Goal: Task Accomplishment & Management: Use online tool/utility

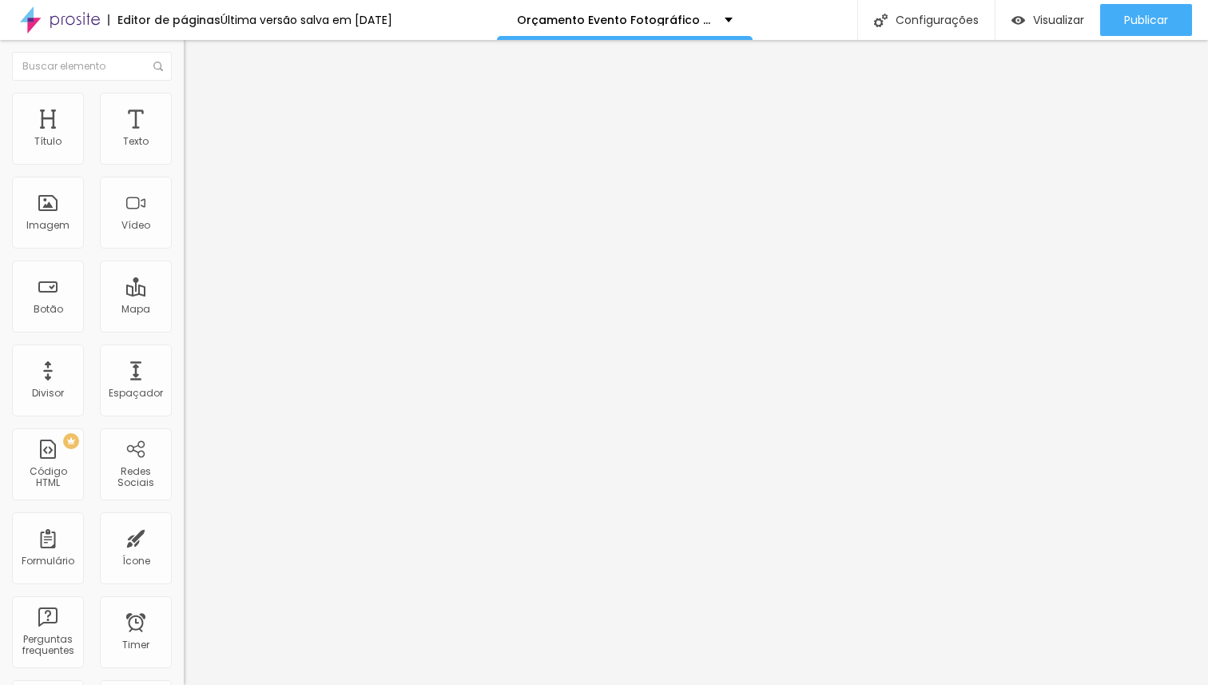
click at [198, 110] on span "Estilo" at bounding box center [210, 104] width 25 height 14
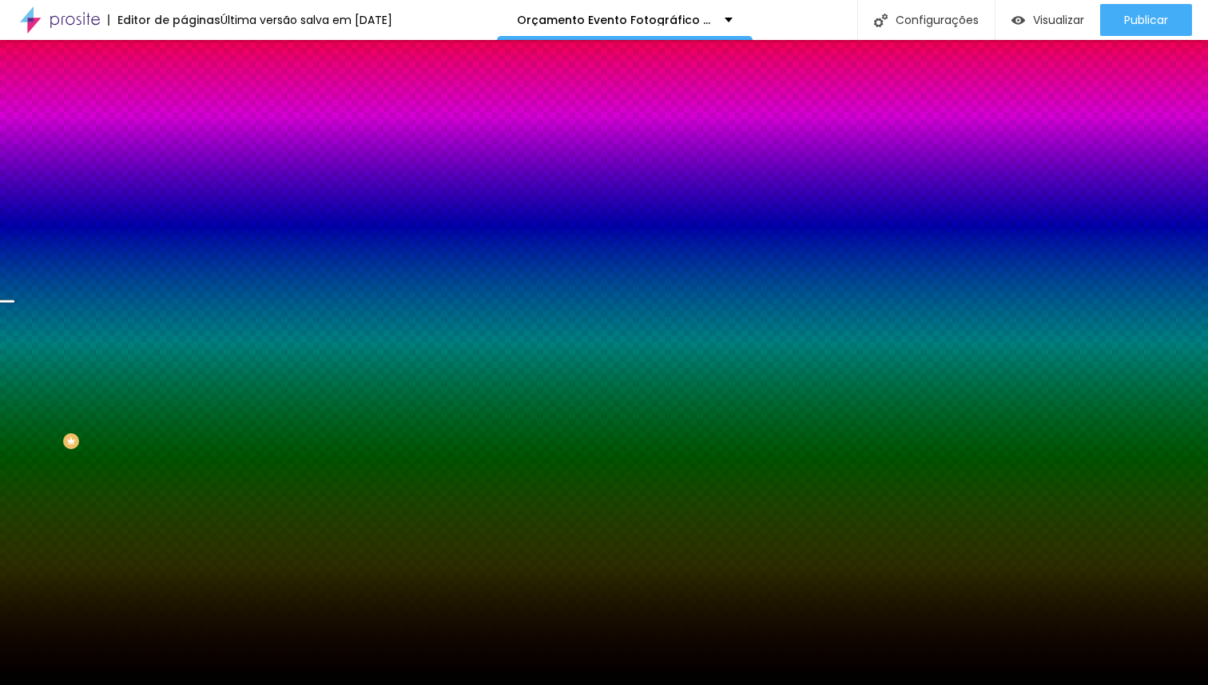
click at [184, 147] on span "Trocar imagem" at bounding box center [227, 140] width 87 height 14
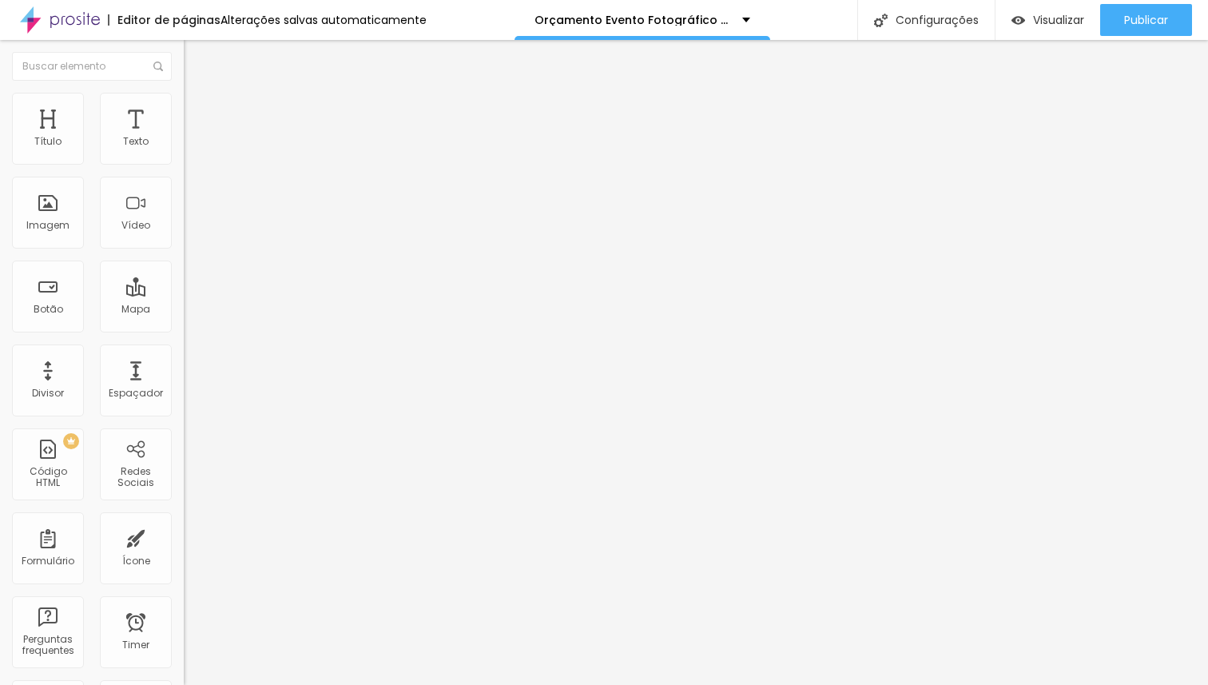
click at [198, 110] on span "Estilo" at bounding box center [210, 104] width 25 height 14
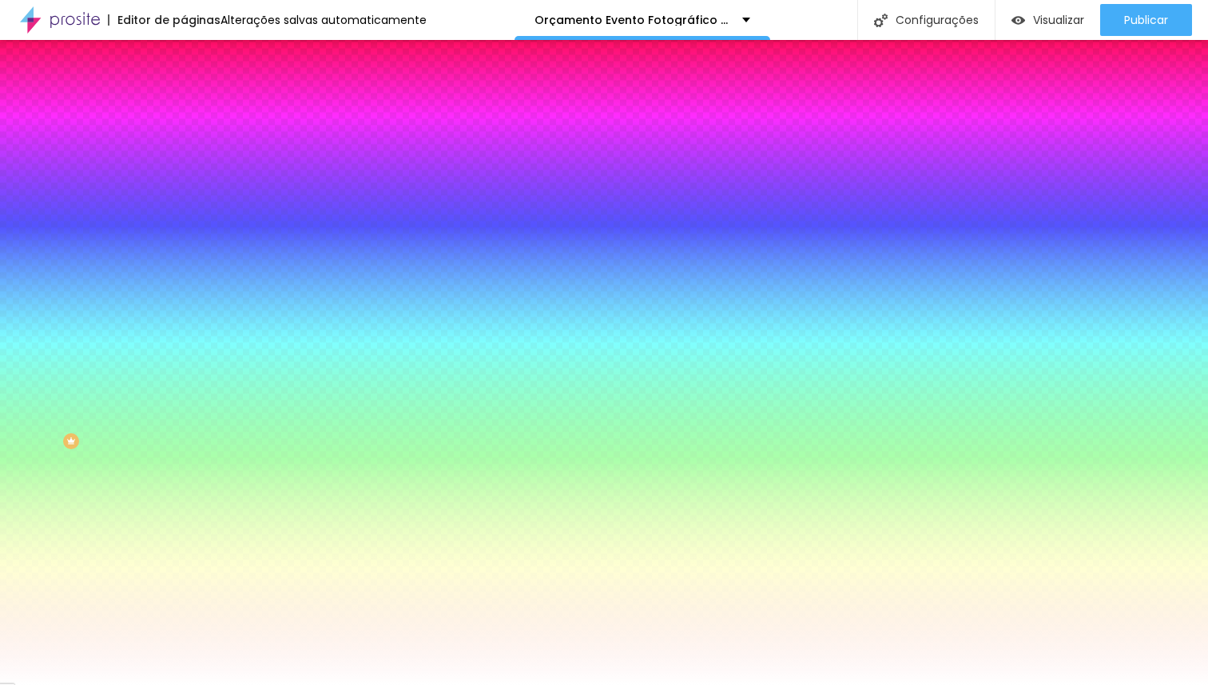
click at [184, 147] on span "Trocar imagem" at bounding box center [227, 140] width 87 height 14
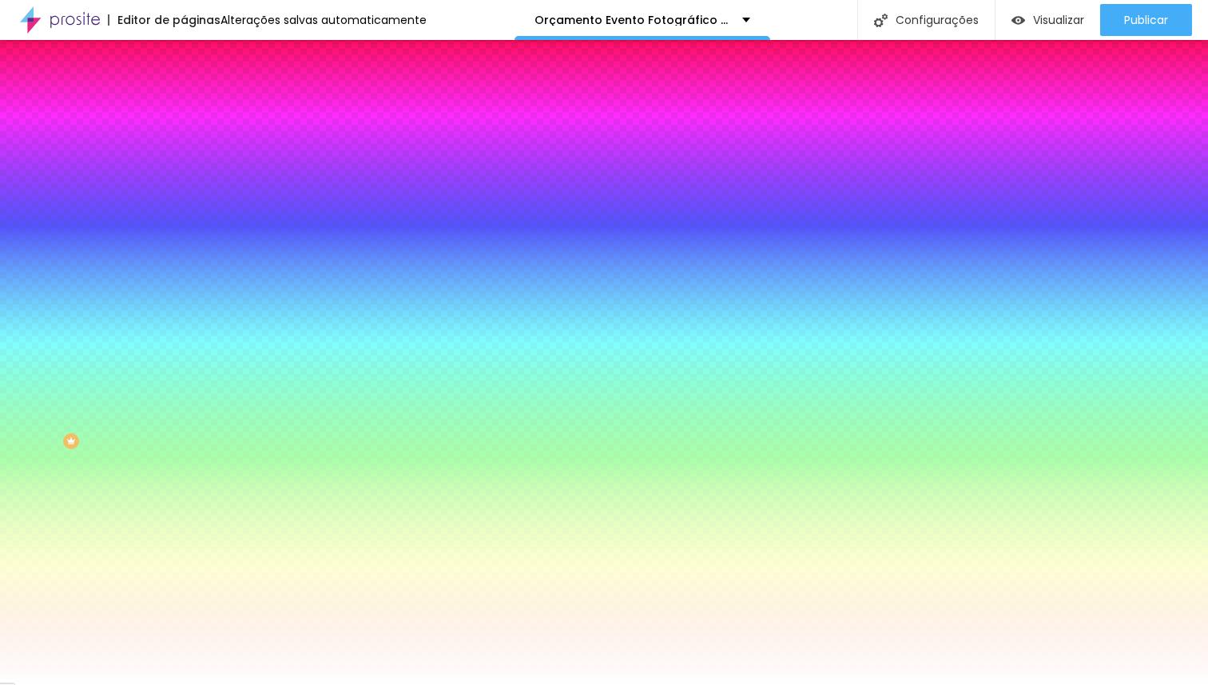
click at [184, 147] on span "Trocar imagem" at bounding box center [227, 140] width 87 height 14
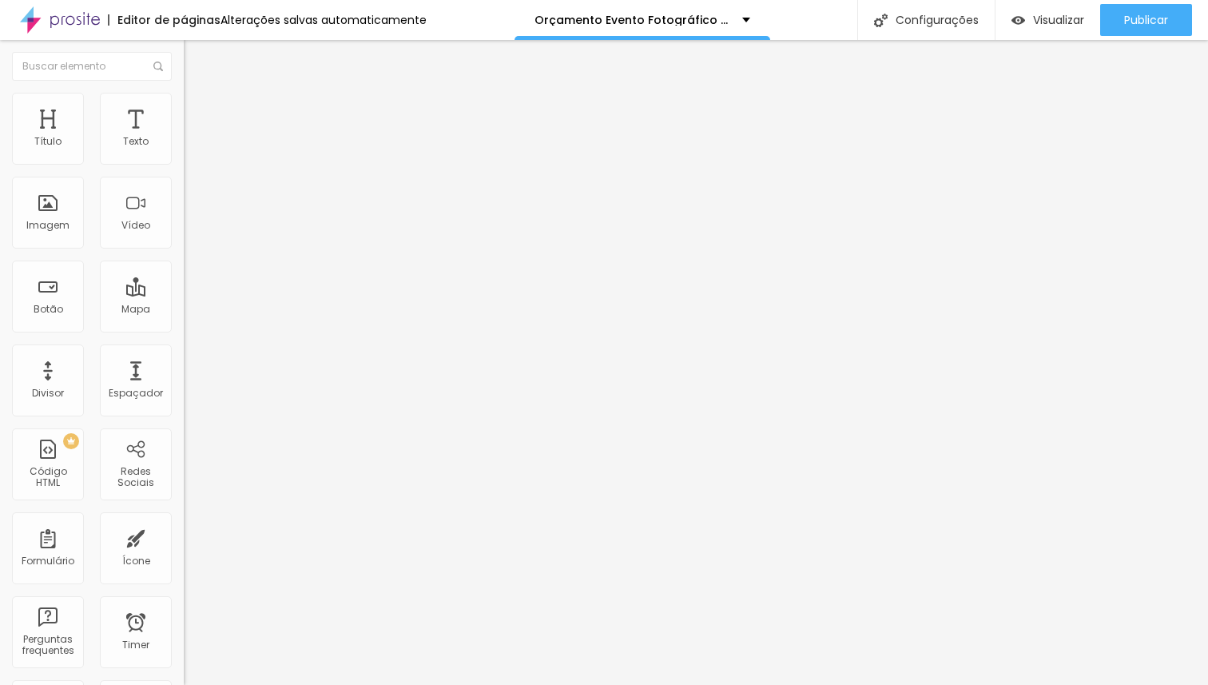
click at [184, 137] on span "Trocar imagem" at bounding box center [227, 131] width 87 height 14
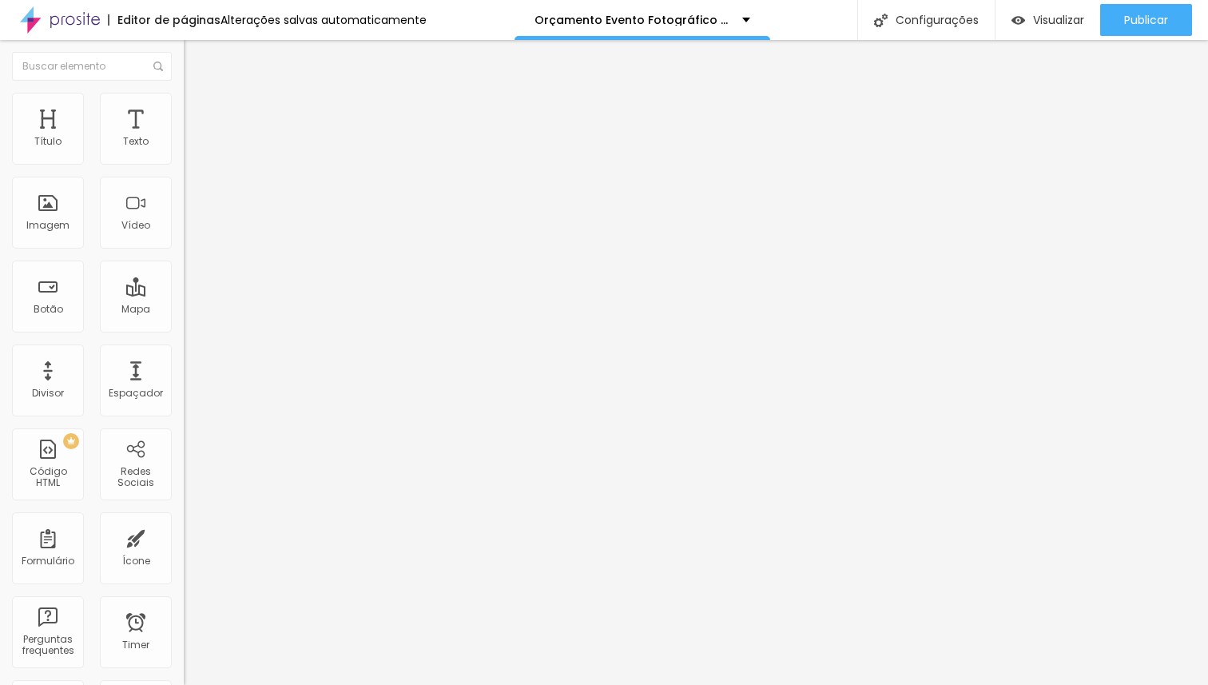
click at [184, 137] on span "Trocar imagem" at bounding box center [227, 131] width 87 height 14
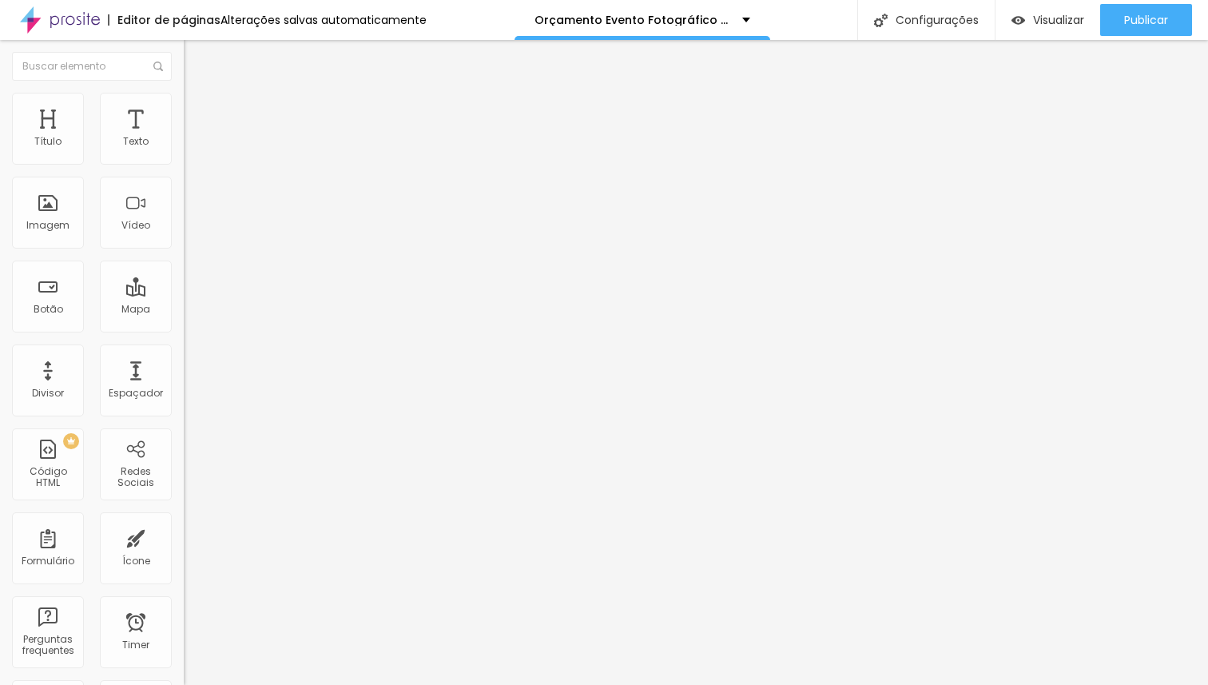
click at [198, 108] on span "Estilo" at bounding box center [210, 104] width 25 height 14
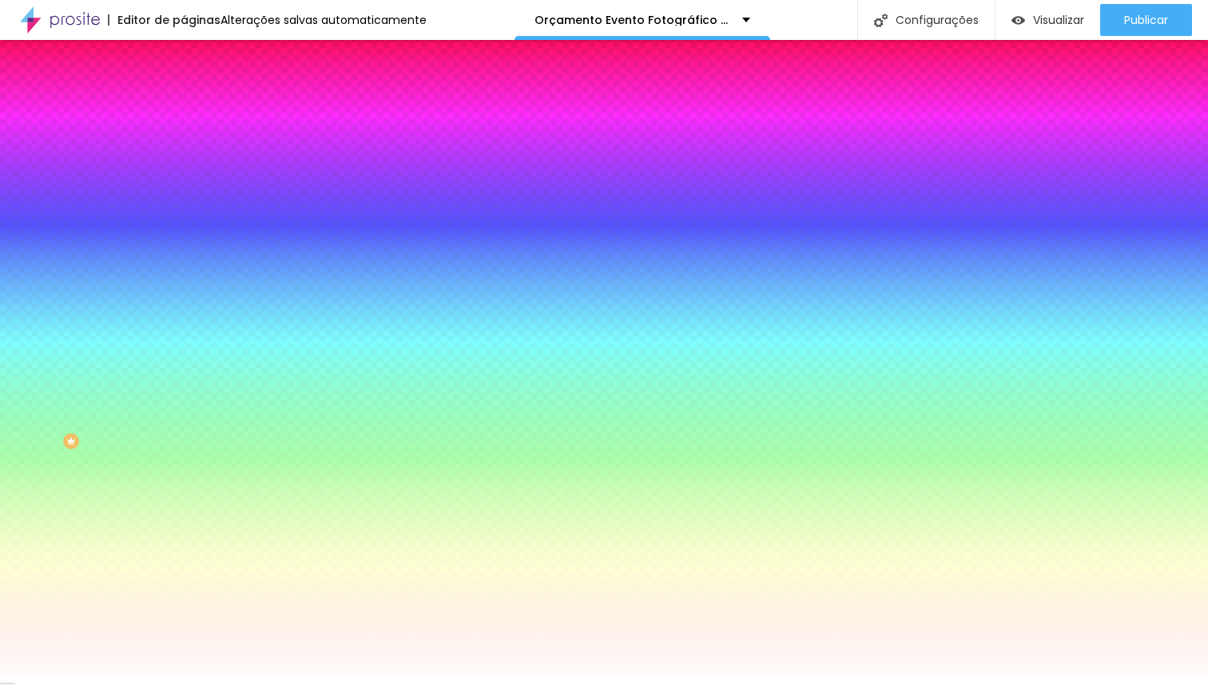
click at [184, 147] on span "Trocar imagem" at bounding box center [227, 140] width 87 height 14
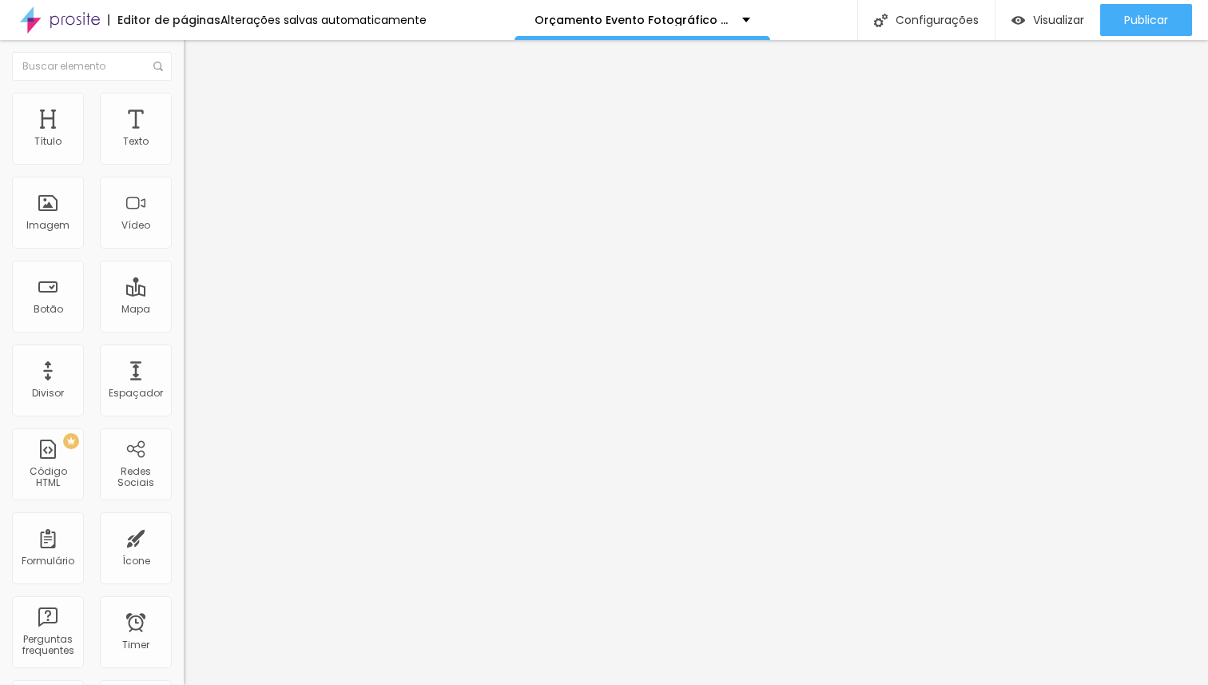
click at [184, 99] on li "Estilo" at bounding box center [276, 101] width 184 height 16
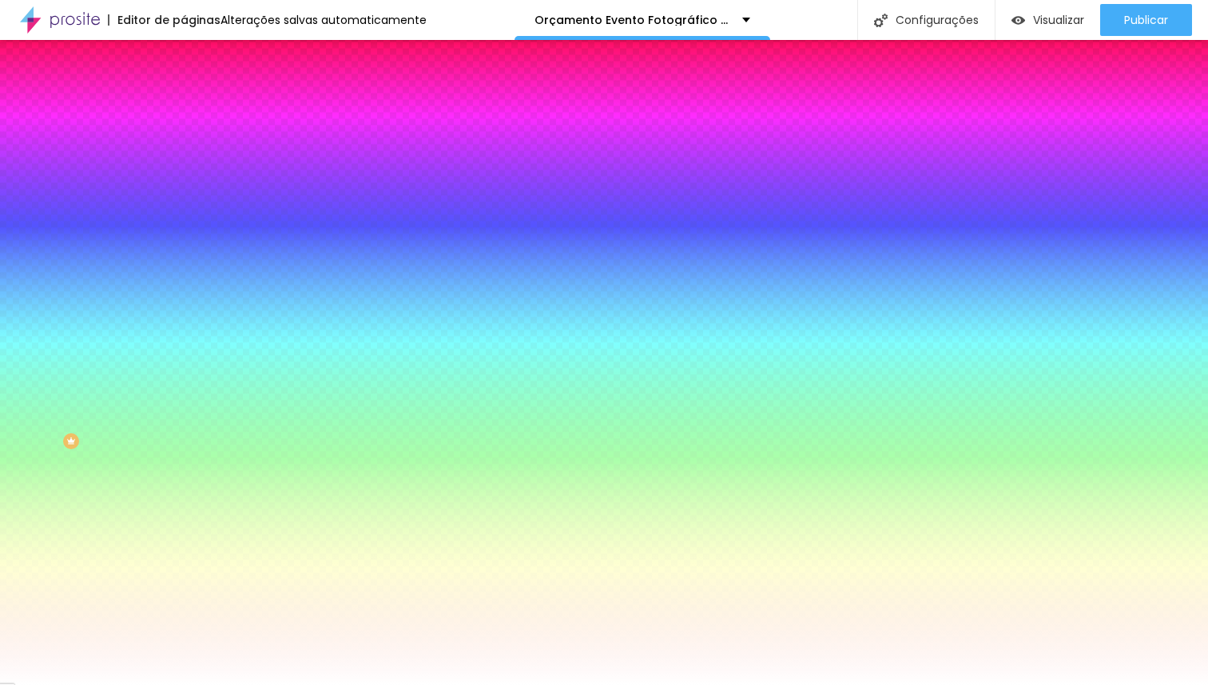
click at [184, 147] on span "Trocar imagem" at bounding box center [227, 140] width 87 height 14
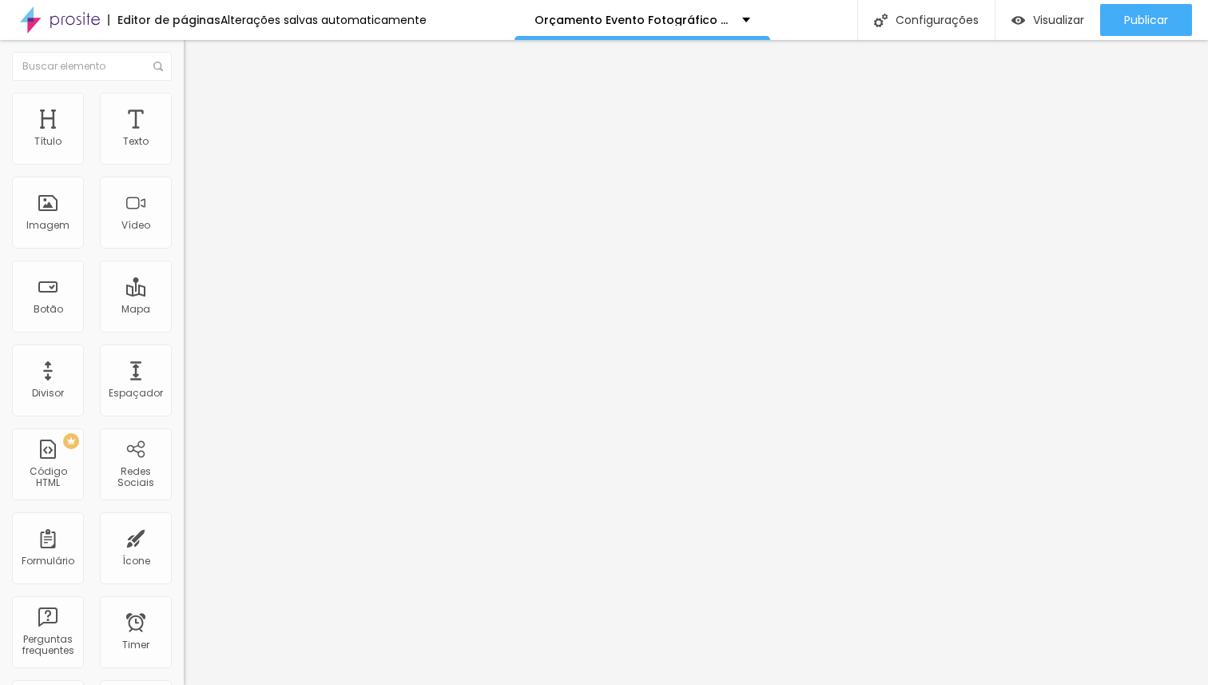
click at [184, 104] on li "Estilo" at bounding box center [276, 101] width 184 height 16
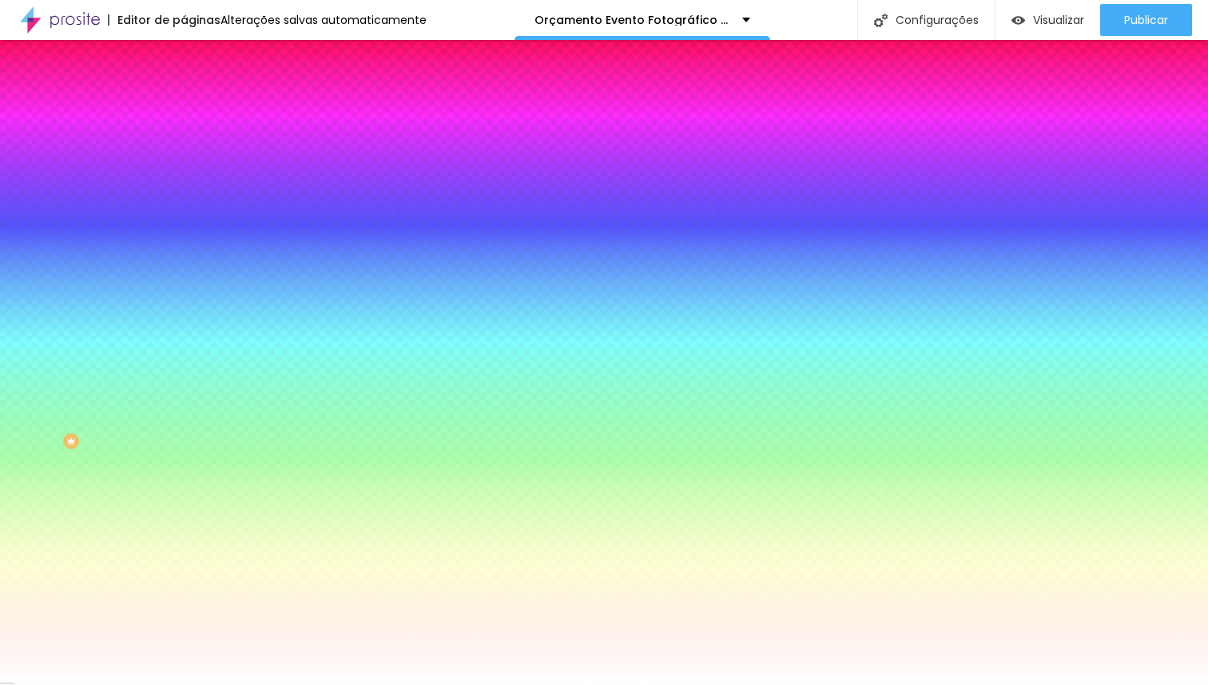
click at [184, 147] on span "Trocar imagem" at bounding box center [227, 140] width 87 height 14
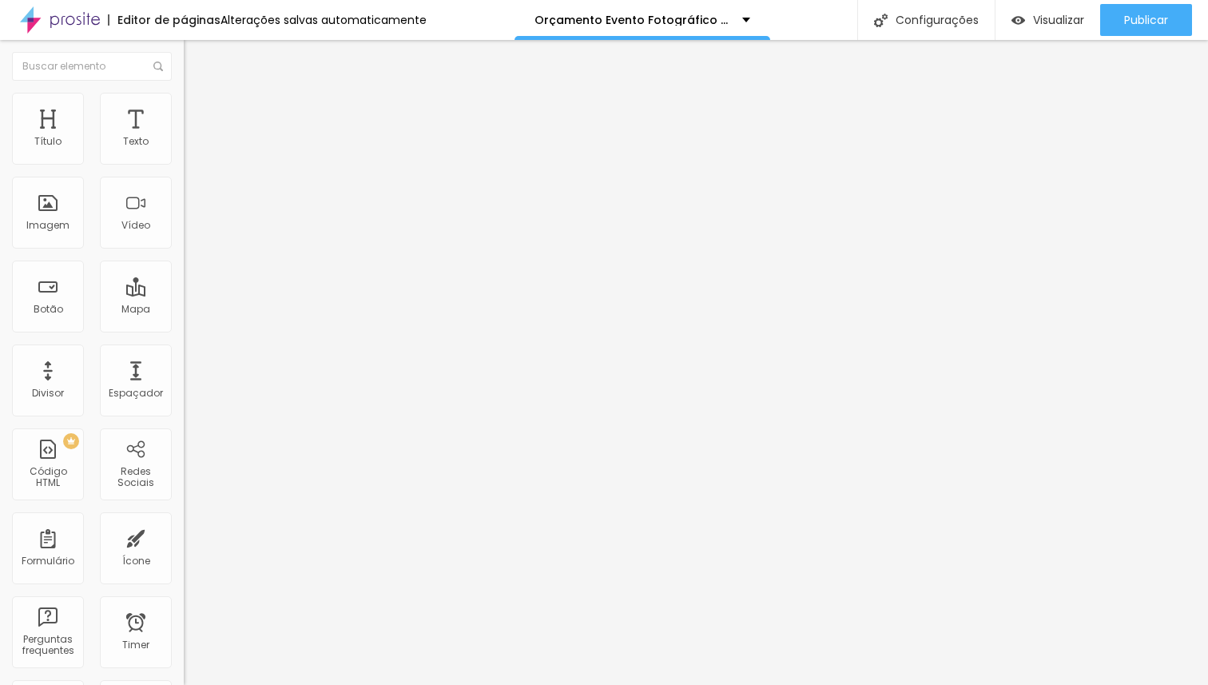
click at [184, 90] on ul "Conteúdo Estilo Avançado" at bounding box center [276, 101] width 184 height 48
click at [198, 110] on span "Estilo" at bounding box center [210, 104] width 25 height 14
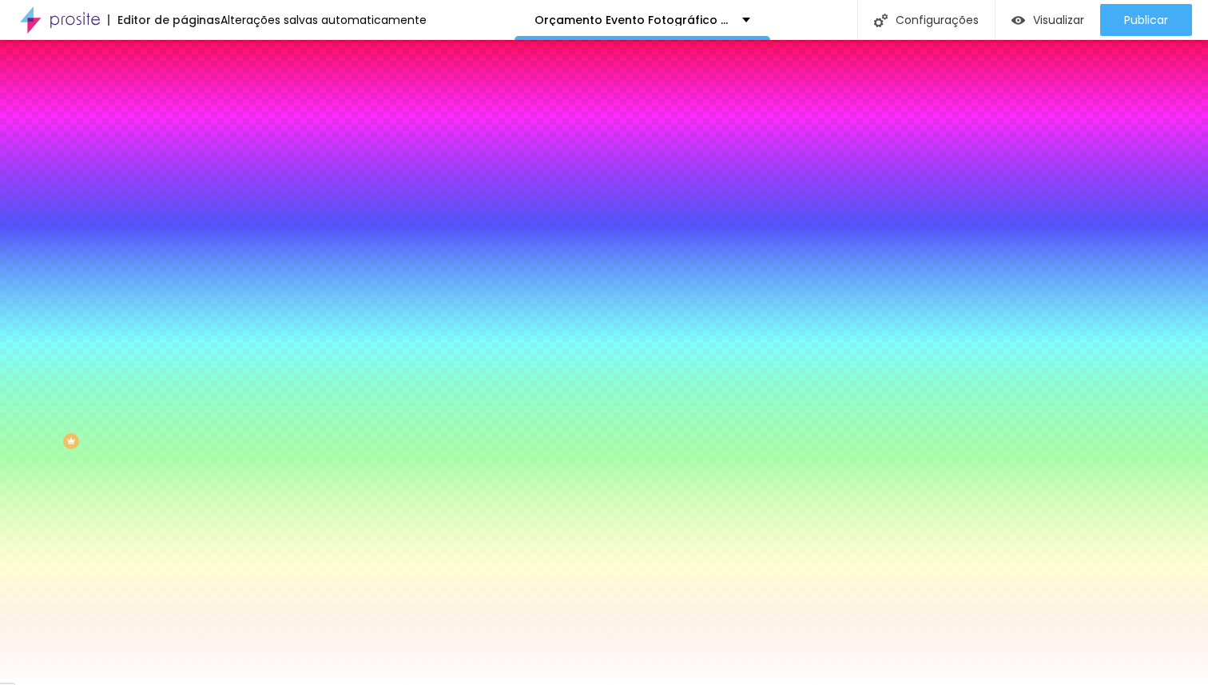
click at [184, 147] on span "Trocar imagem" at bounding box center [227, 140] width 87 height 14
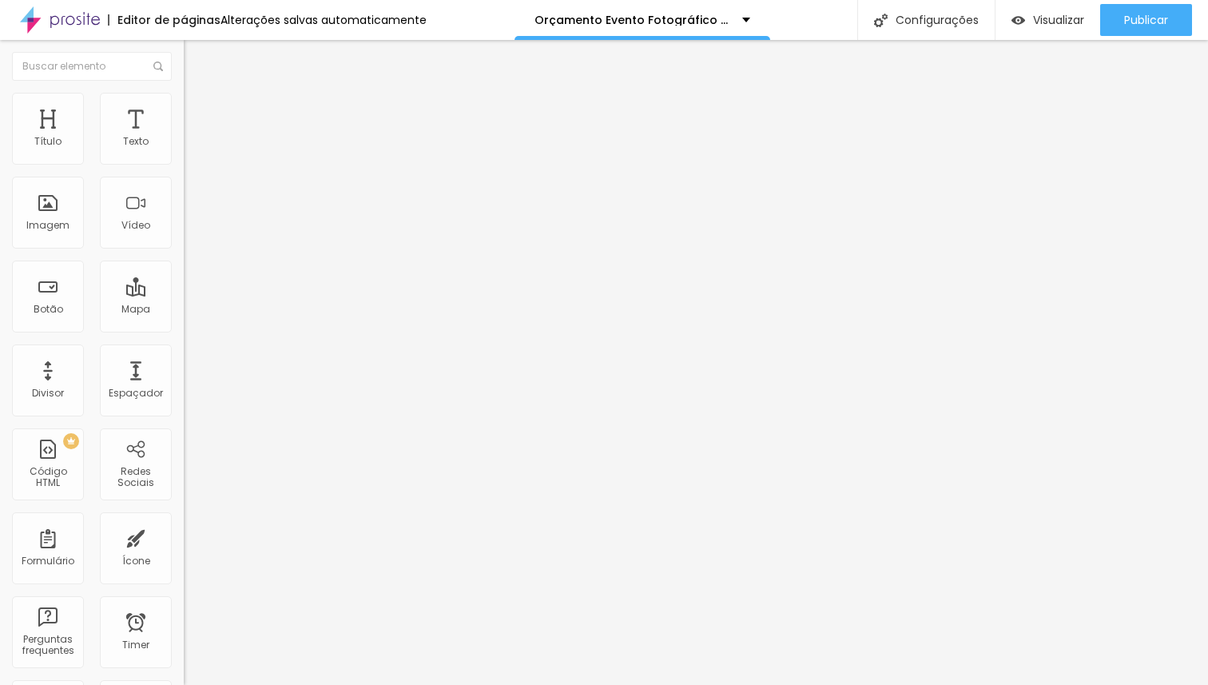
drag, startPoint x: 78, startPoint y: 109, endPoint x: 74, endPoint y: 121, distance: 12.4
click at [198, 108] on span "Estilo" at bounding box center [210, 104] width 25 height 14
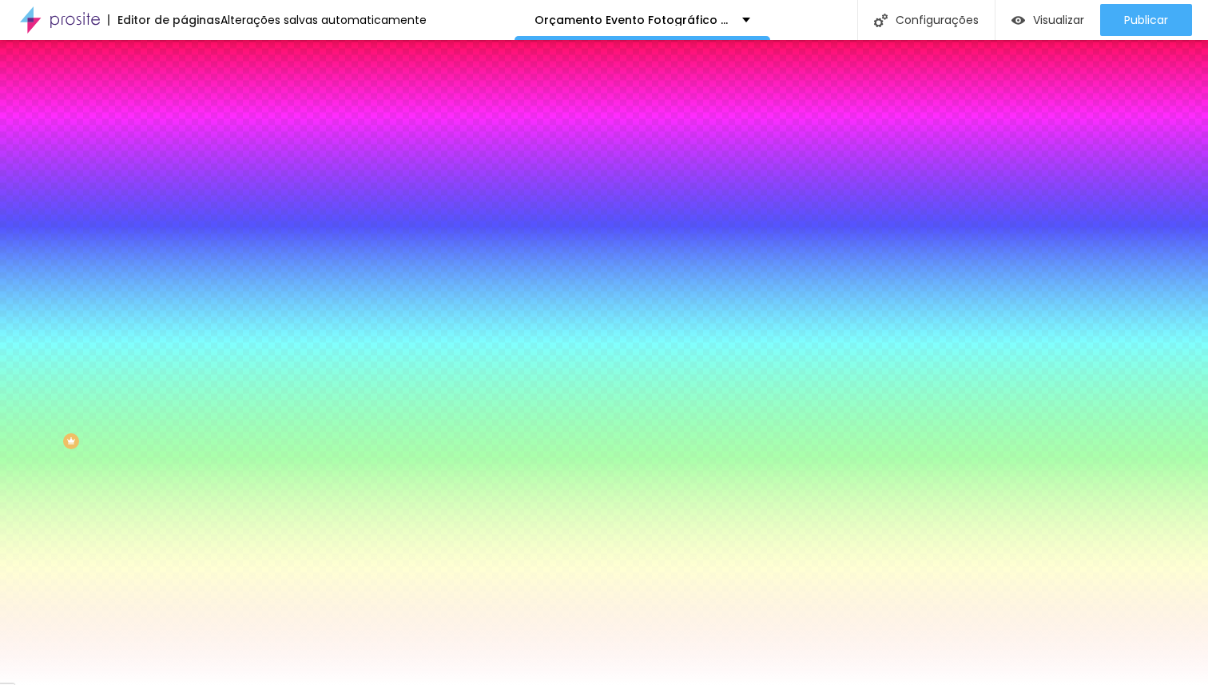
click at [184, 147] on span "Trocar imagem" at bounding box center [227, 140] width 87 height 14
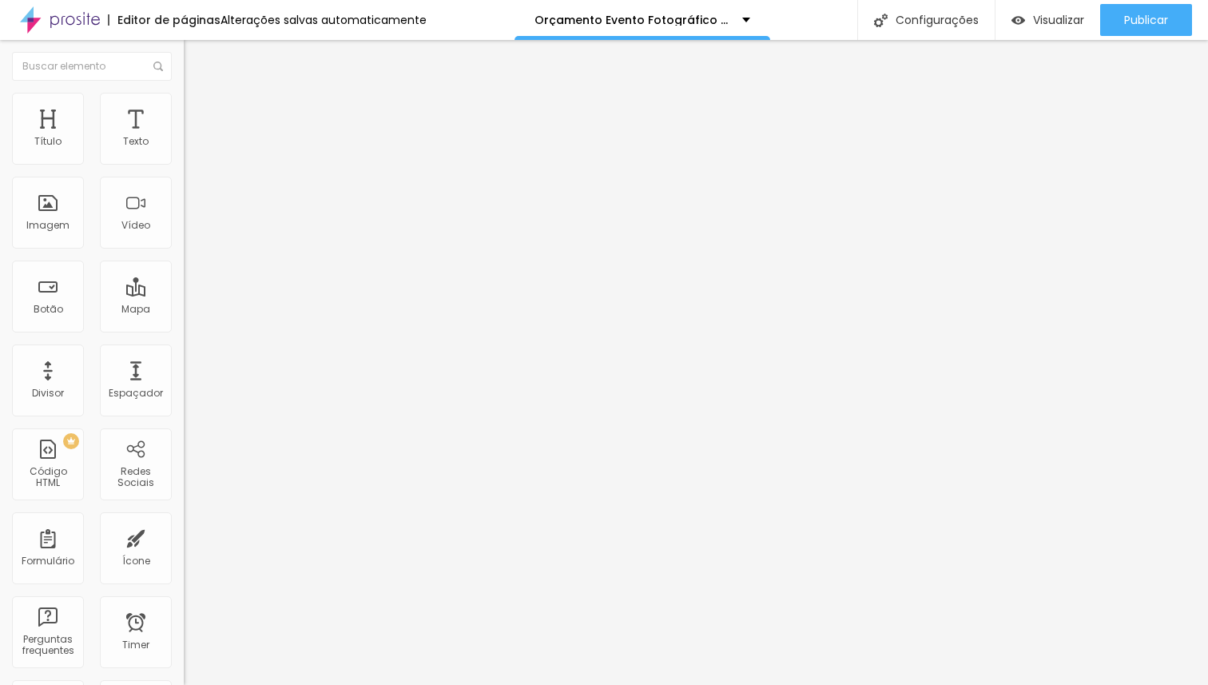
click at [184, 137] on span "Adicionar imagem" at bounding box center [235, 131] width 103 height 14
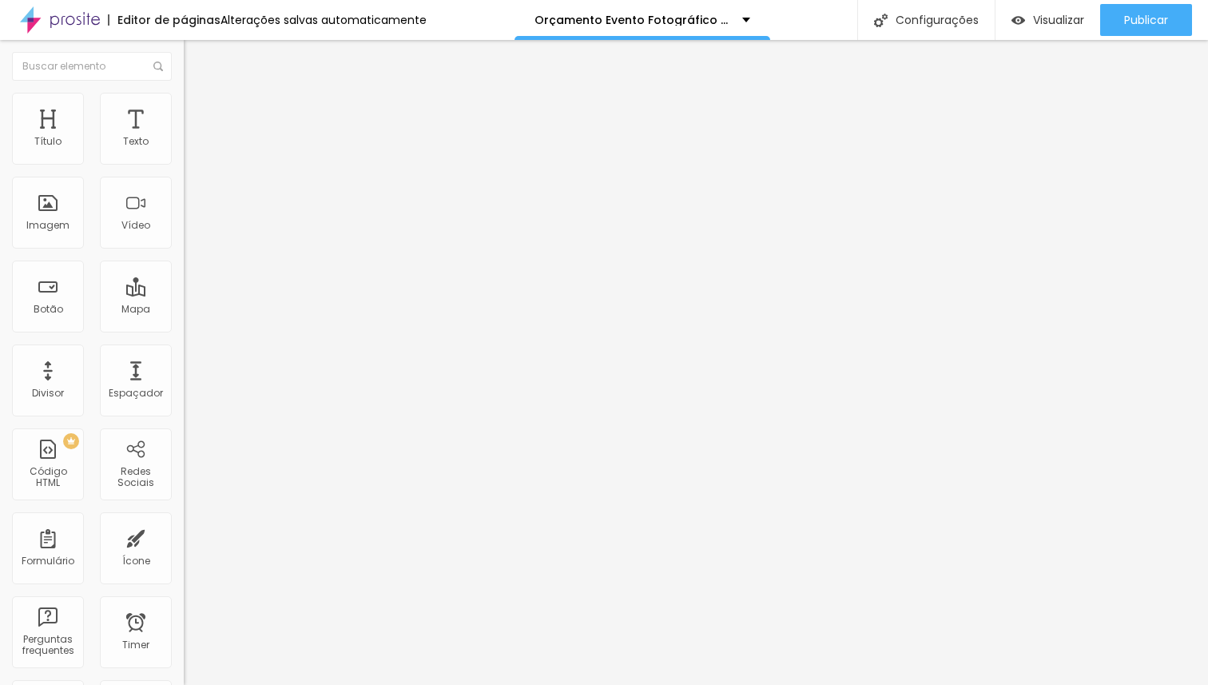
click at [184, 250] on span "Original" at bounding box center [203, 244] width 38 height 14
click at [184, 260] on span "Cinema" at bounding box center [204, 253] width 40 height 14
click at [184, 250] on span "Original" at bounding box center [203, 244] width 38 height 14
click at [184, 260] on span "Cinema" at bounding box center [204, 253] width 40 height 14
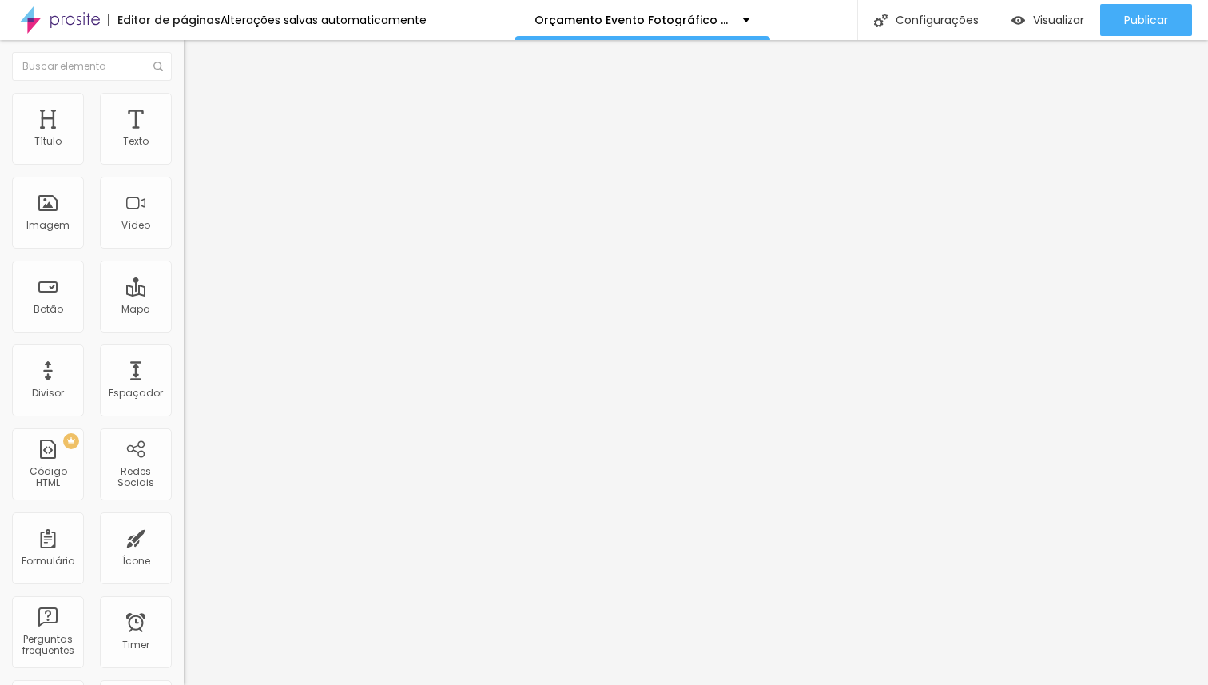
click at [184, 250] on span "Original" at bounding box center [203, 244] width 38 height 14
click at [184, 260] on span "Cinema" at bounding box center [204, 253] width 40 height 14
click at [184, 250] on span "Original" at bounding box center [203, 244] width 38 height 14
click at [184, 258] on div "Cinema 16:9" at bounding box center [276, 254] width 184 height 10
click at [184, 137] on span "Adicionar imagem" at bounding box center [235, 131] width 103 height 14
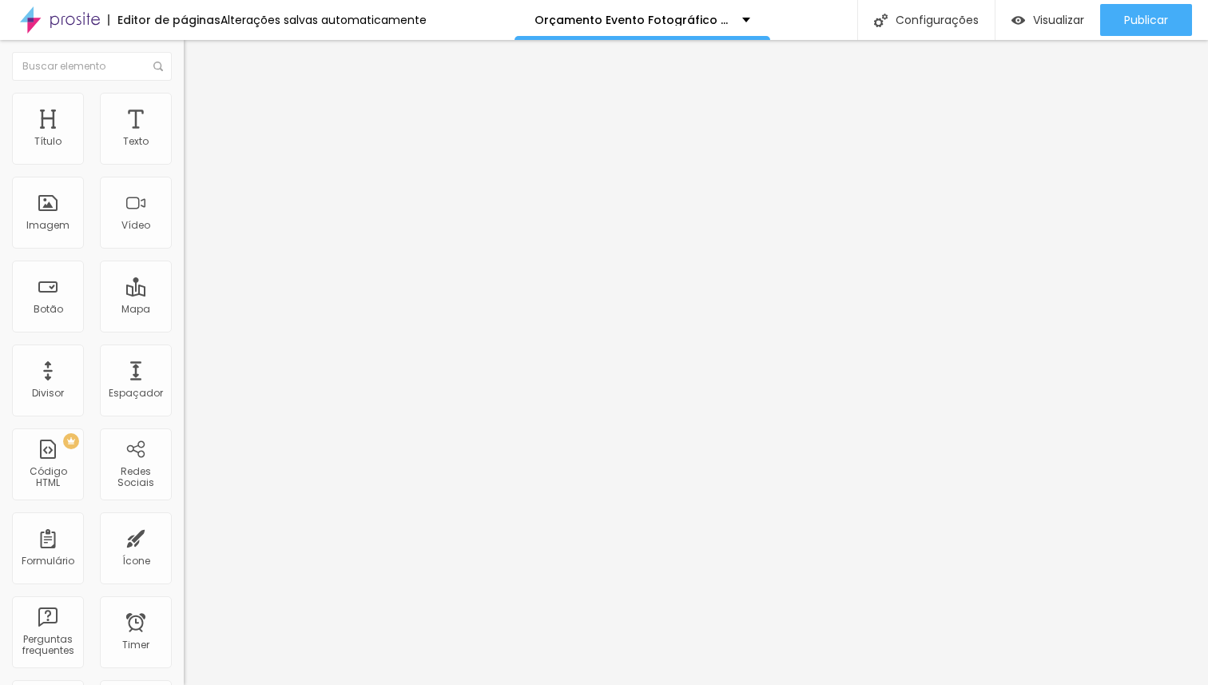
click at [184, 137] on span "Trocar imagem" at bounding box center [227, 131] width 87 height 14
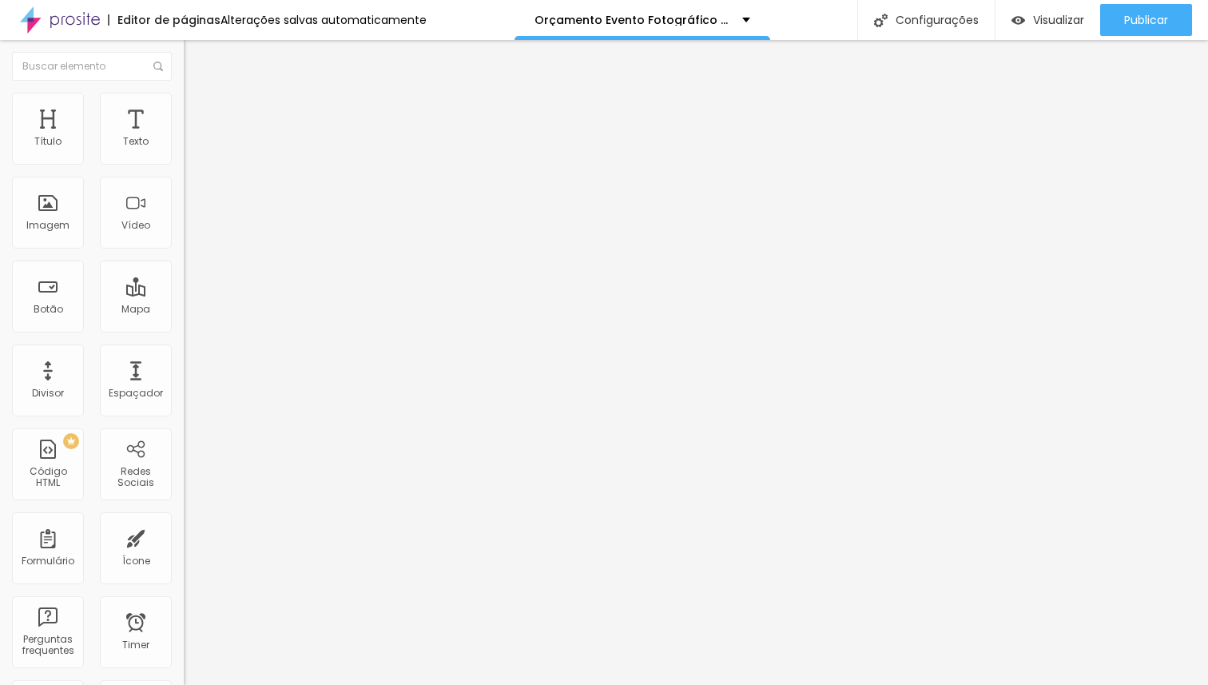
click at [184, 137] on span "Trocar imagem" at bounding box center [227, 131] width 87 height 14
click at [184, 137] on span "Adicionar imagem" at bounding box center [235, 131] width 103 height 14
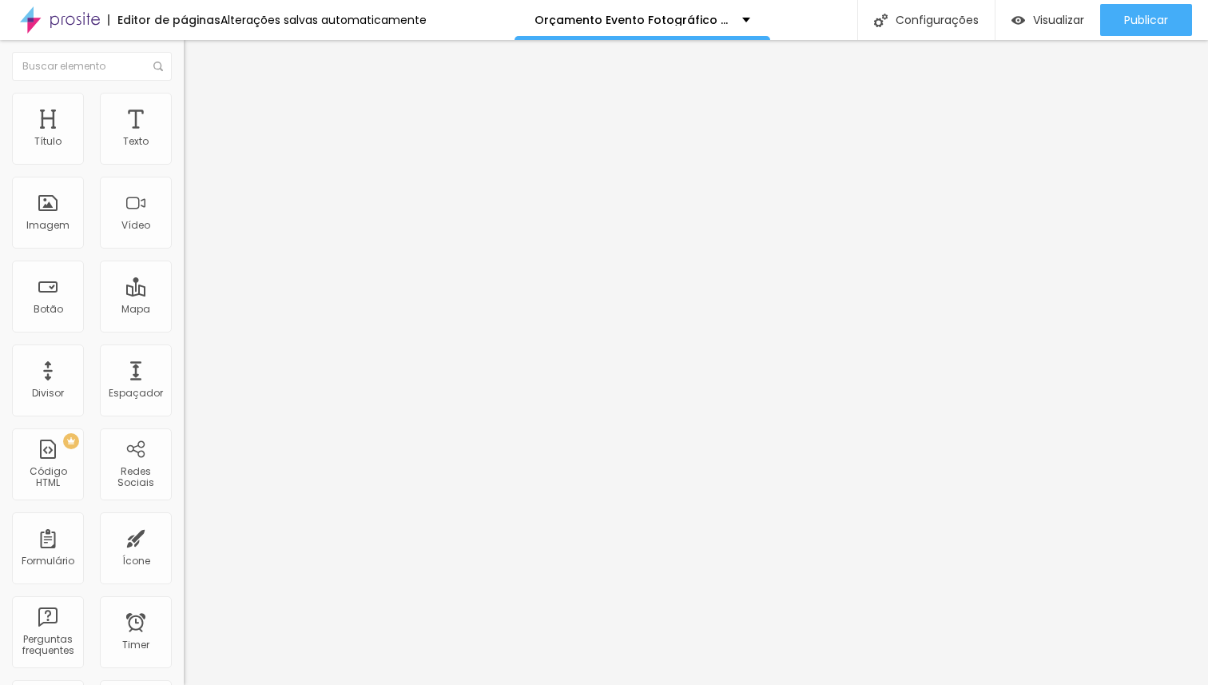
click at [184, 137] on span "Adicionar imagem" at bounding box center [235, 131] width 103 height 14
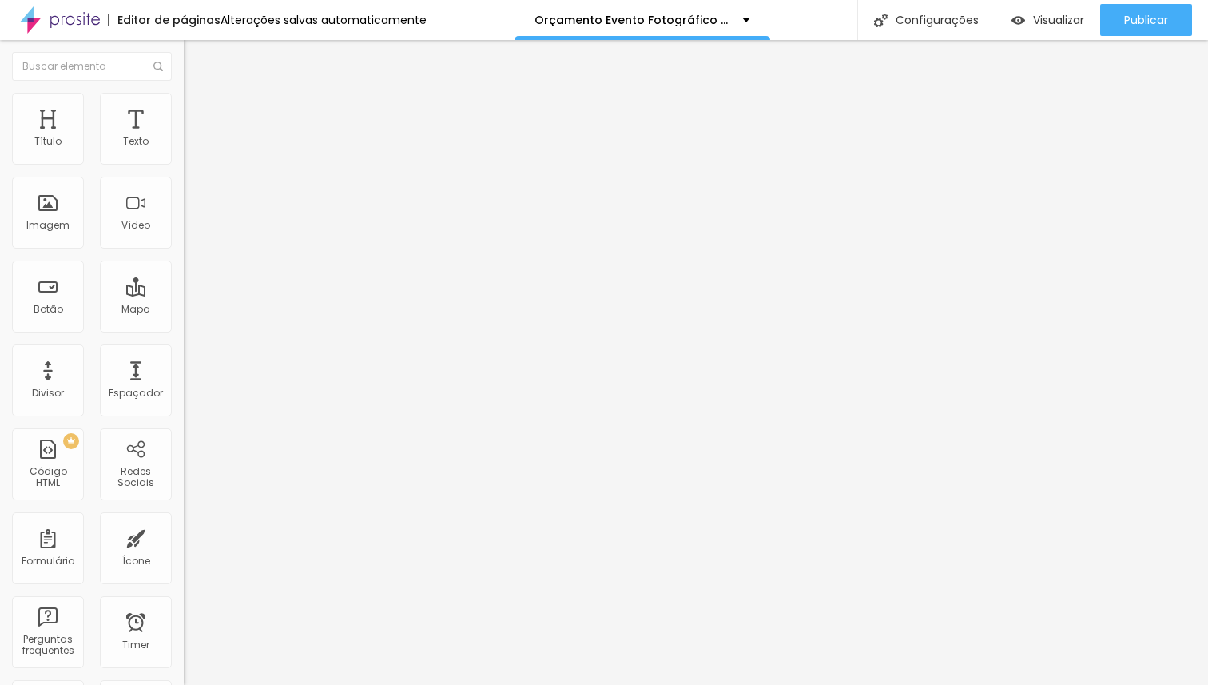
click at [184, 137] on span "Adicionar imagem" at bounding box center [235, 131] width 103 height 14
click at [184, 250] on span "Original" at bounding box center [203, 244] width 38 height 14
click at [184, 269] on span "Padrão" at bounding box center [202, 263] width 36 height 14
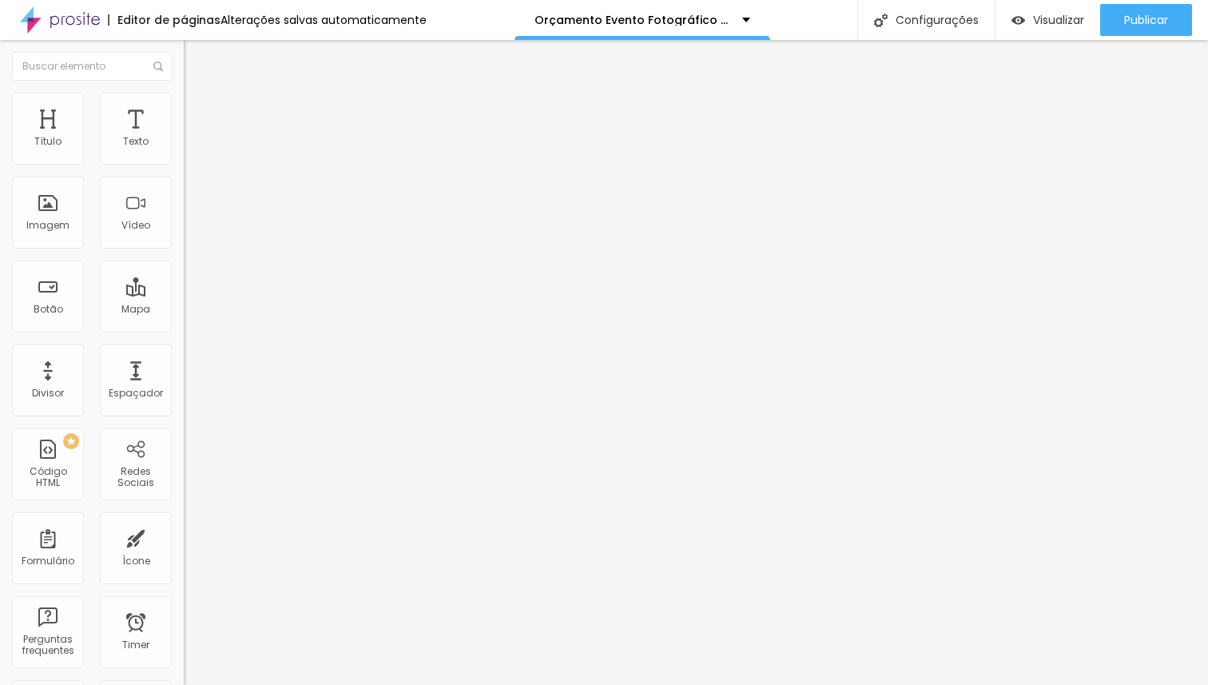
click at [184, 284] on span "Quadrado" at bounding box center [210, 278] width 52 height 14
click at [184, 250] on span "Original" at bounding box center [203, 244] width 38 height 14
click at [184, 269] on span "Padrão" at bounding box center [202, 263] width 36 height 14
click at [184, 284] on span "Quadrado" at bounding box center [210, 278] width 52 height 14
click at [184, 136] on div "Trocar imagem" at bounding box center [276, 130] width 184 height 11
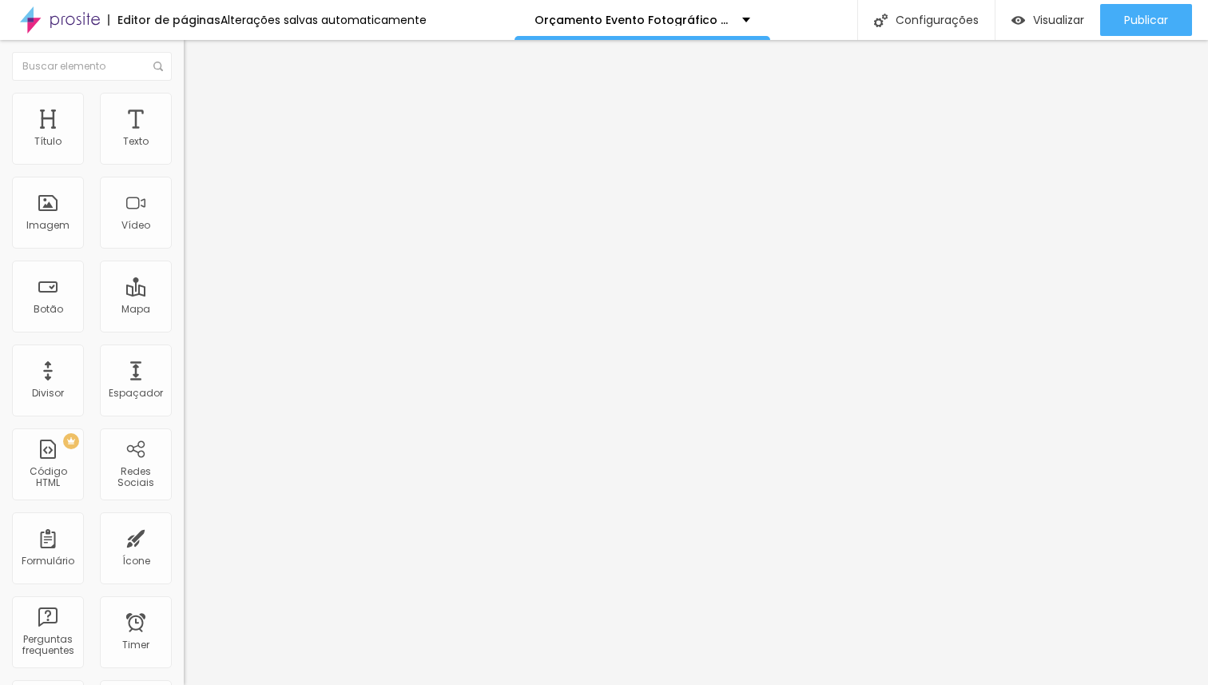
click at [184, 105] on li "Estilo" at bounding box center [276, 101] width 184 height 16
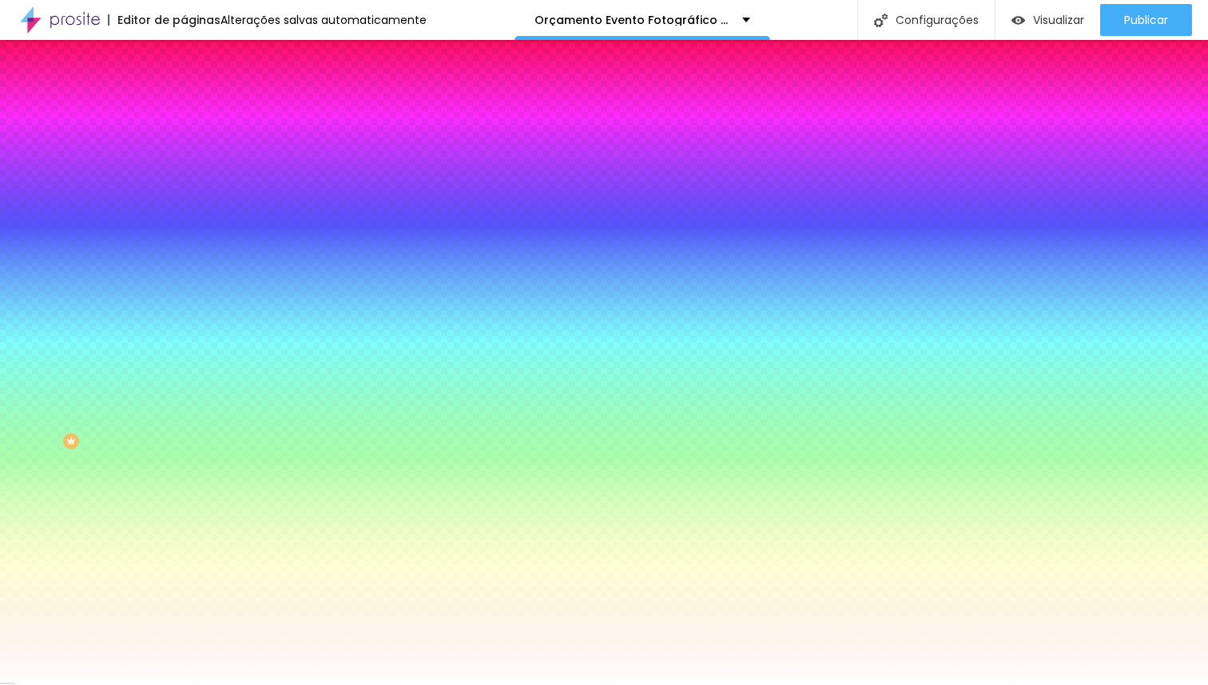
click at [184, 147] on span "Trocar imagem" at bounding box center [227, 140] width 87 height 14
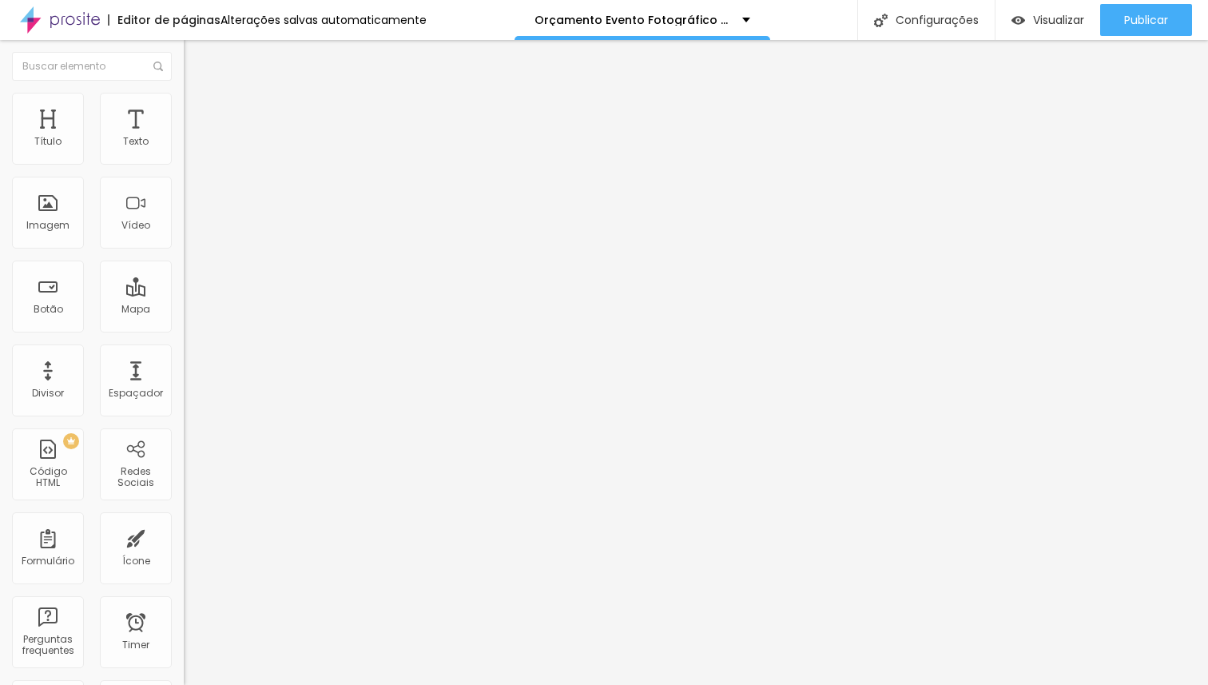
click at [198, 110] on span "Estilo" at bounding box center [210, 104] width 25 height 14
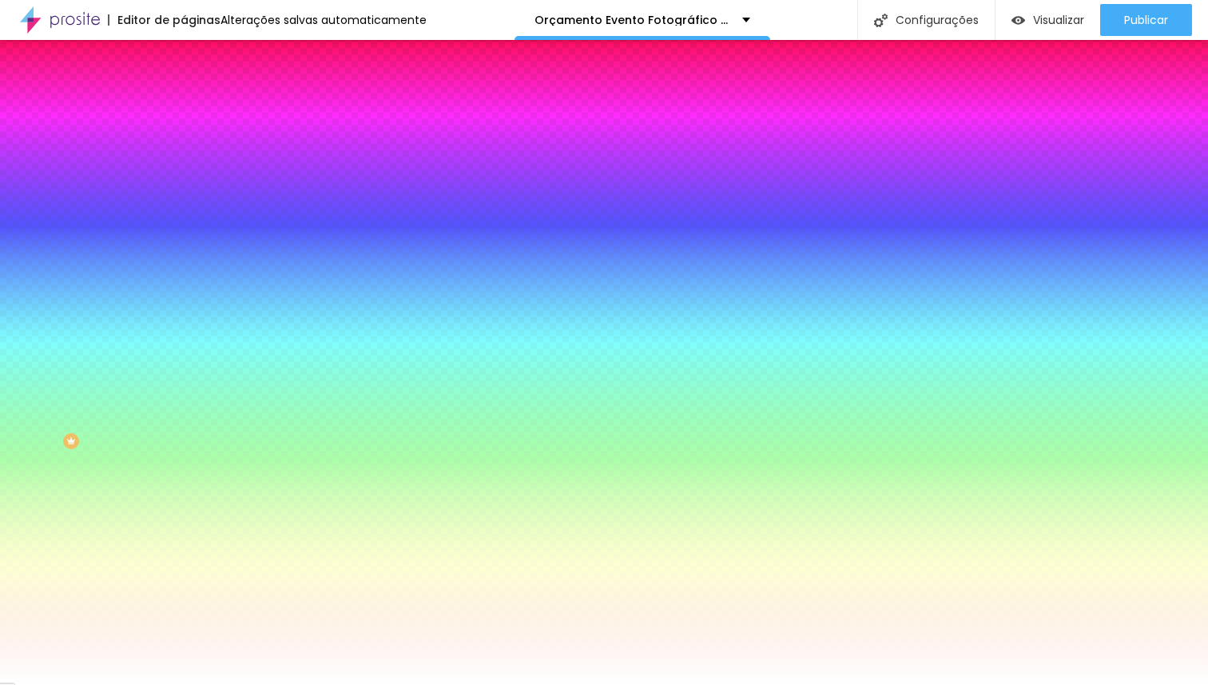
click at [184, 147] on span "Trocar imagem" at bounding box center [227, 140] width 87 height 14
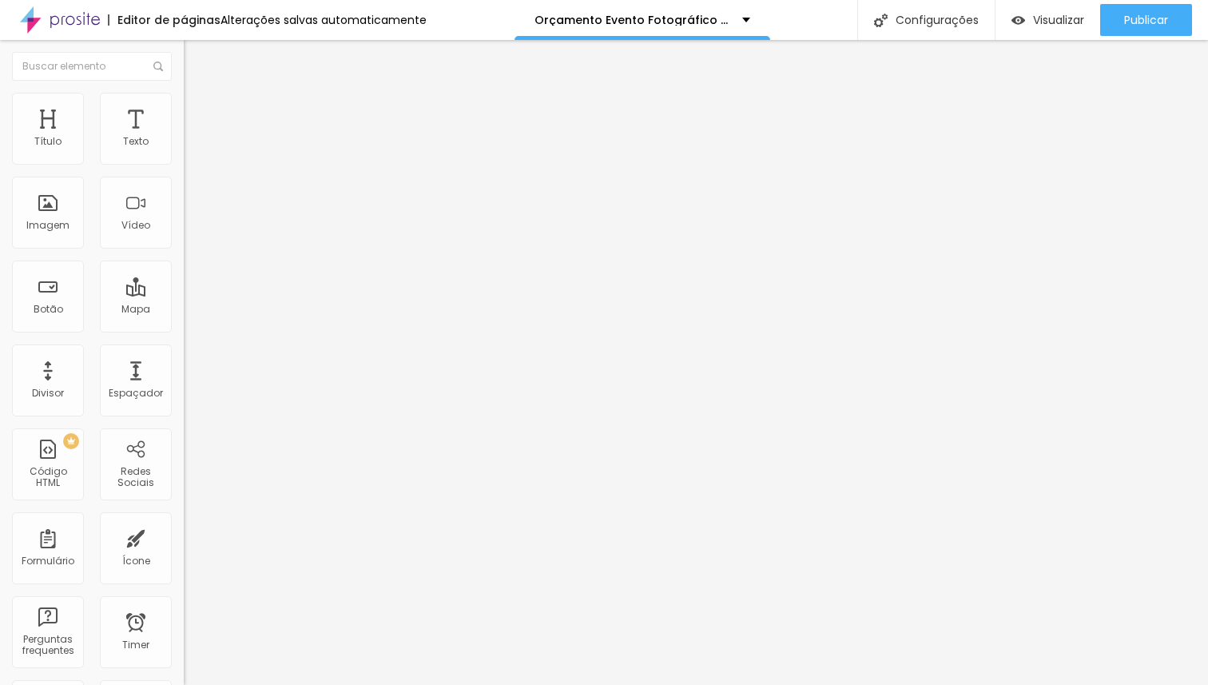
drag, startPoint x: 94, startPoint y: 104, endPoint x: 92, endPoint y: 115, distance: 11.4
click at [184, 103] on li "Estilo" at bounding box center [276, 101] width 184 height 16
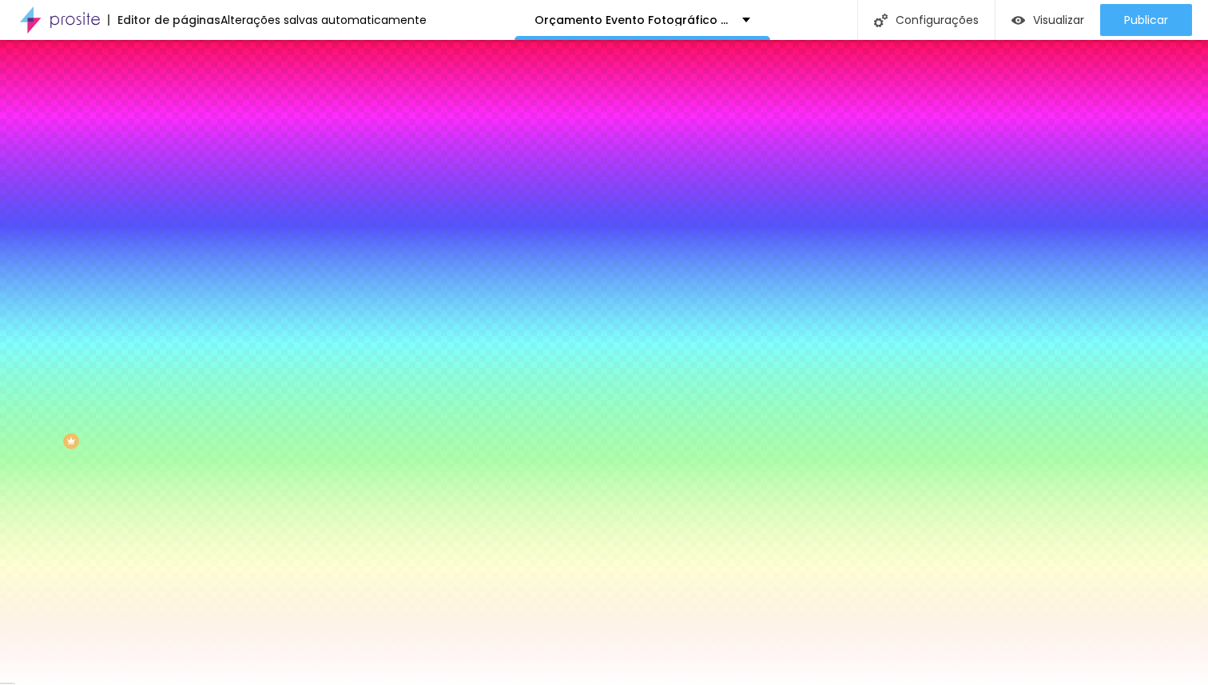
click at [184, 147] on span "Trocar imagem" at bounding box center [227, 140] width 87 height 14
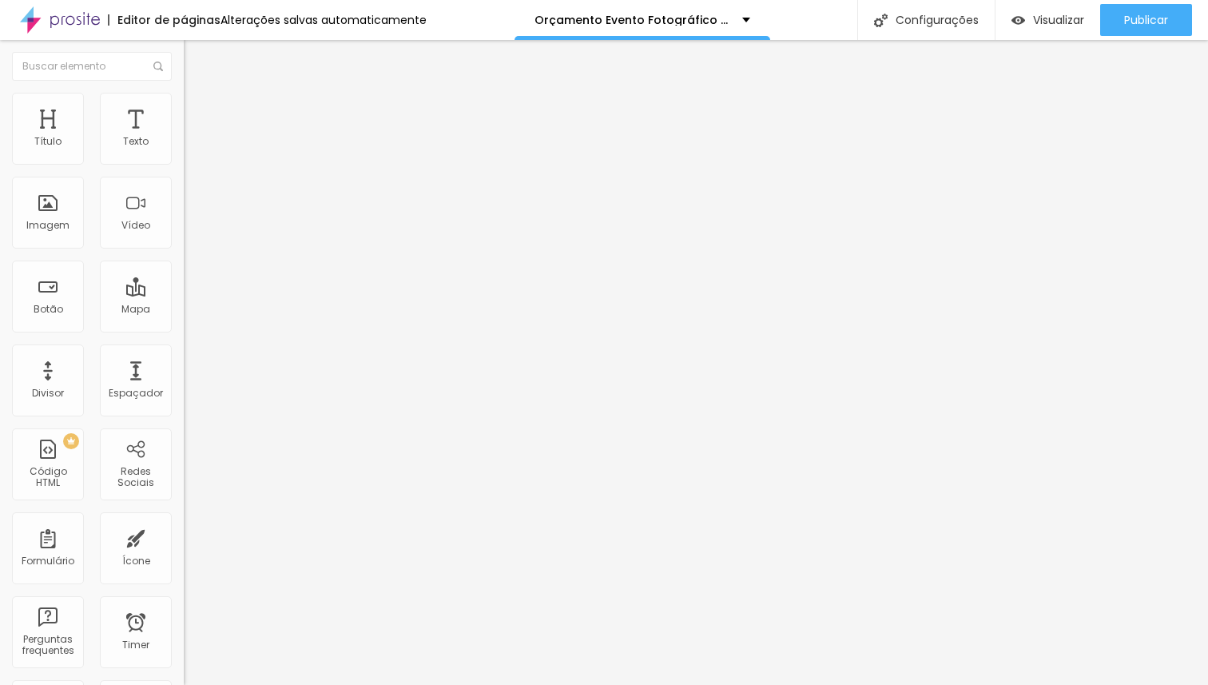
click at [198, 109] on span "Estilo" at bounding box center [210, 104] width 25 height 14
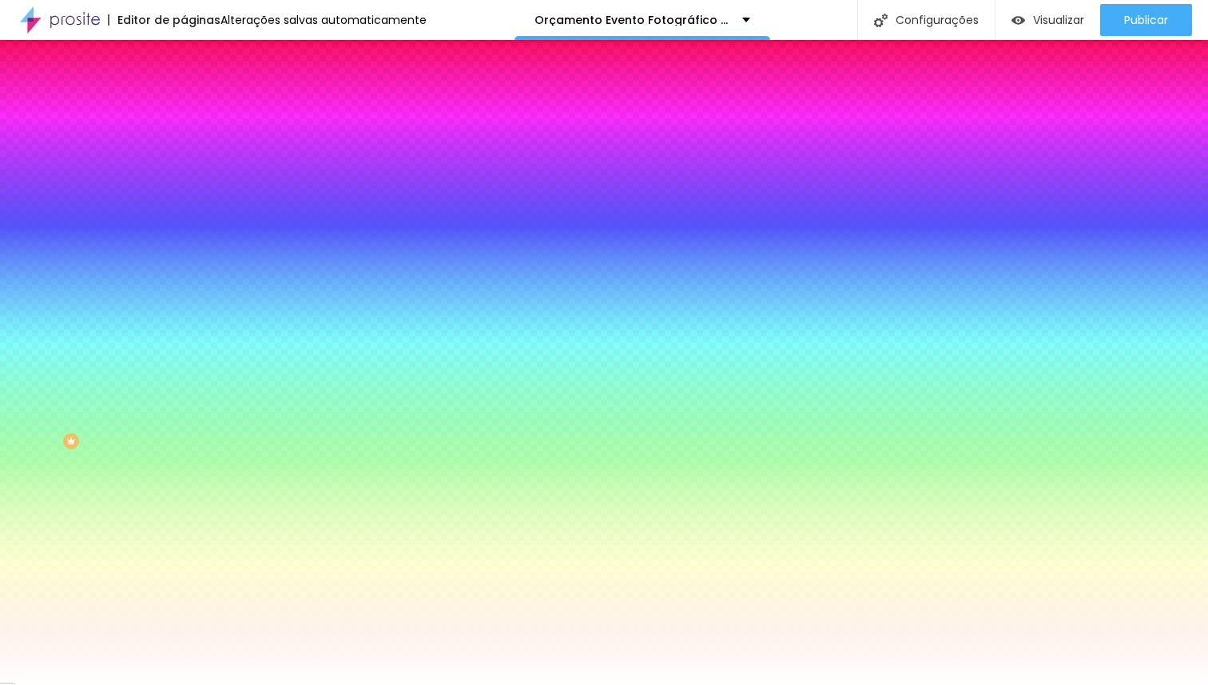
click at [184, 147] on span "Trocar imagem" at bounding box center [227, 140] width 87 height 14
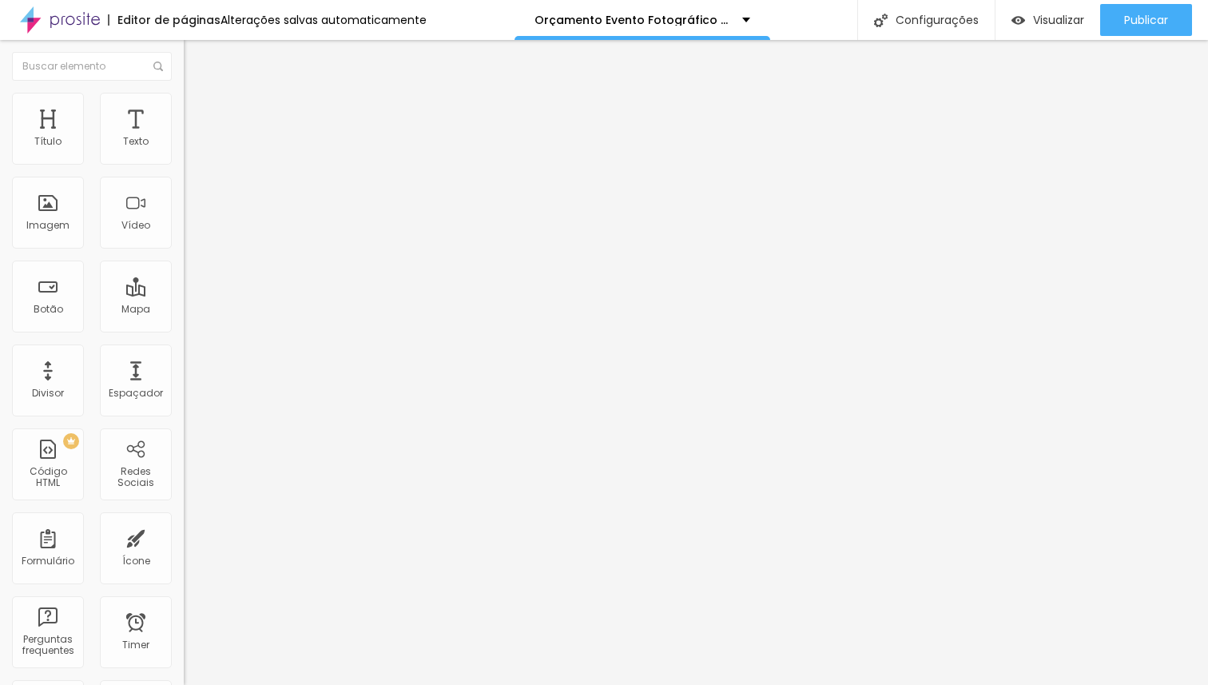
click at [184, 106] on ul "Conteúdo Estilo Avançado" at bounding box center [276, 101] width 184 height 48
click at [184, 107] on li "Estilo" at bounding box center [276, 101] width 184 height 16
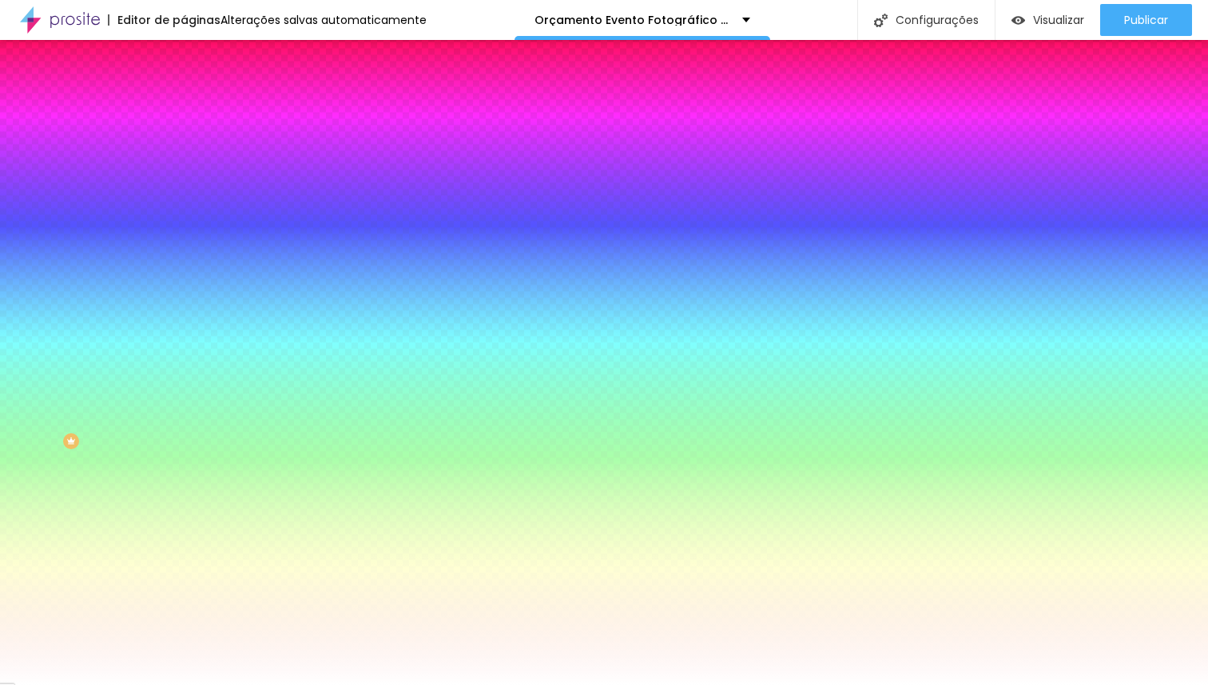
click at [184, 147] on span "Trocar imagem" at bounding box center [227, 140] width 87 height 14
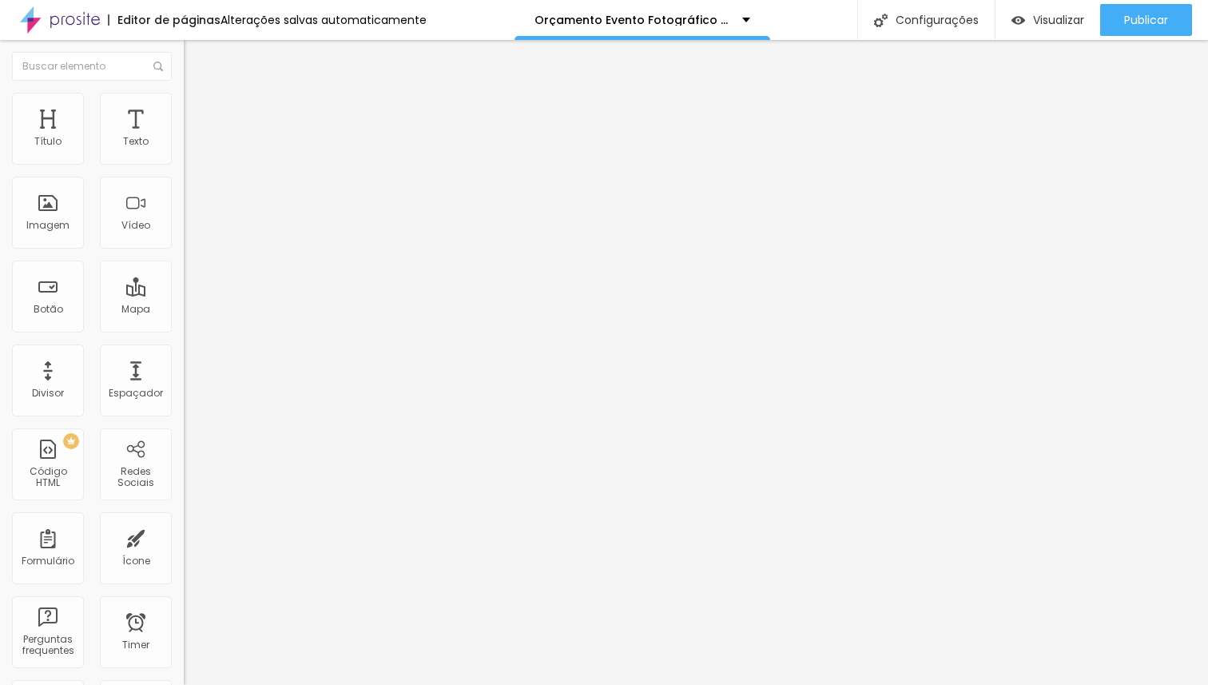
click at [184, 109] on ul "Conteúdo Estilo Avançado" at bounding box center [276, 101] width 184 height 48
click at [198, 113] on span "Avançado" at bounding box center [224, 120] width 53 height 14
type input "45"
type input "30"
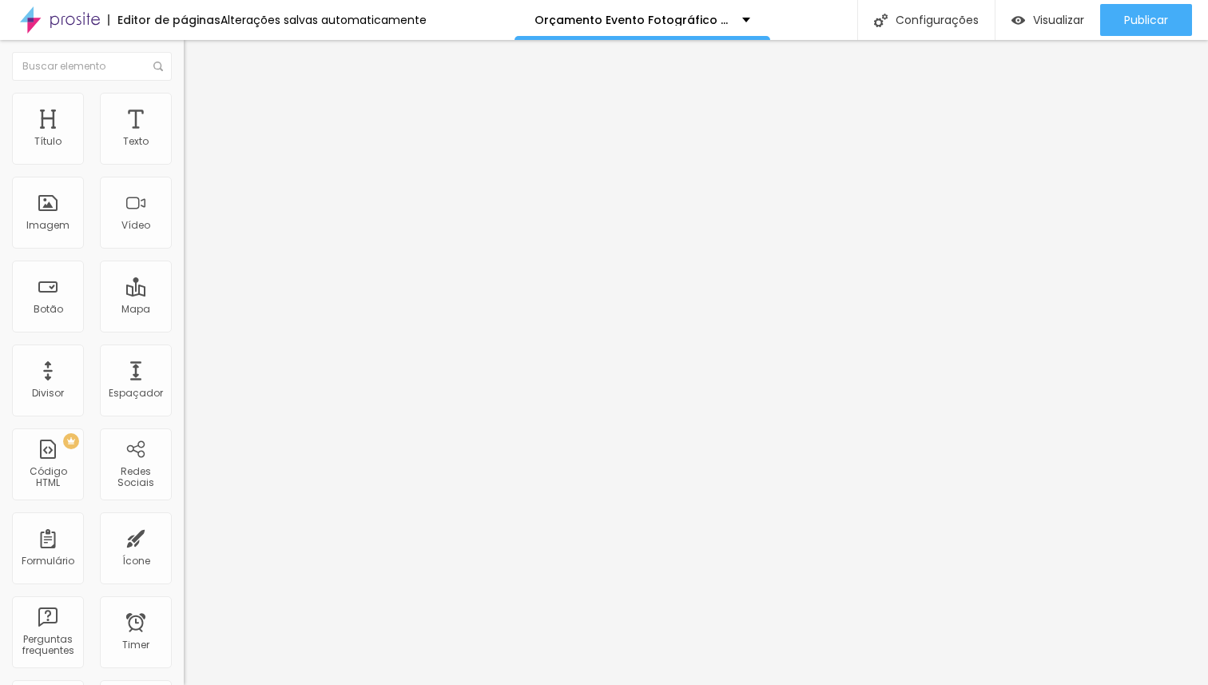
type input "30"
type input "0"
type input "5"
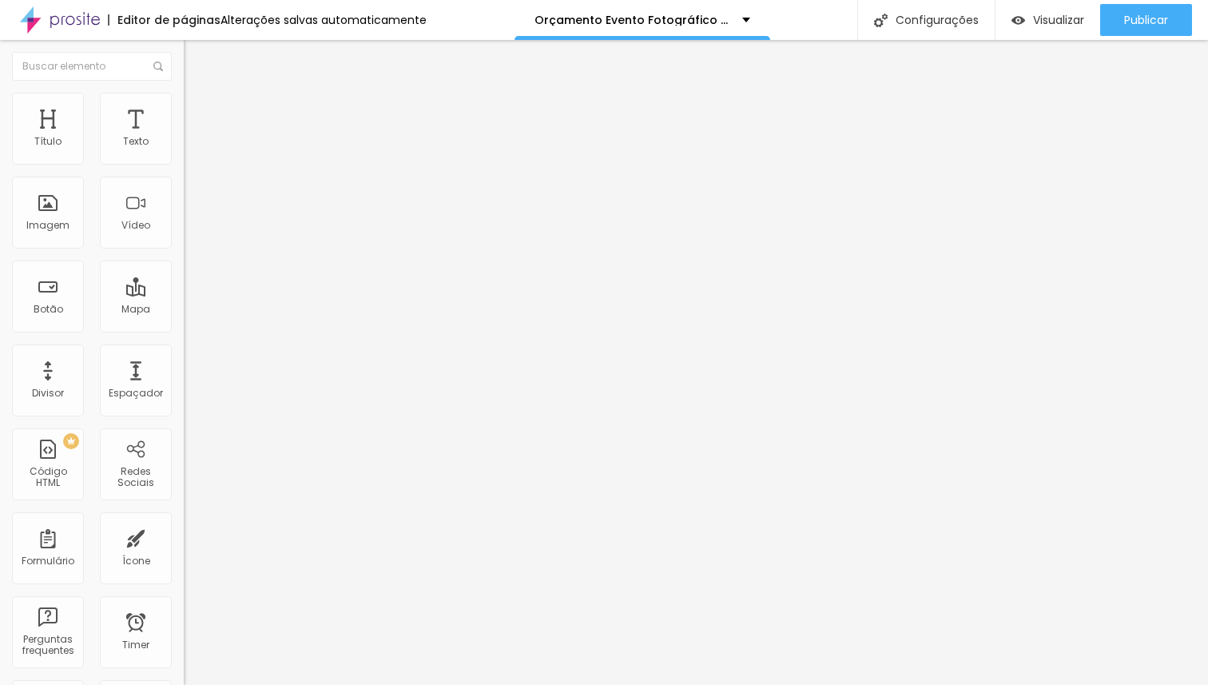
type input "50"
drag, startPoint x: 110, startPoint y: 157, endPoint x: 214, endPoint y: 158, distance: 103.9
click at [214, 310] on input "range" at bounding box center [235, 316] width 103 height 13
click at [198, 110] on span "Estilo" at bounding box center [210, 104] width 25 height 14
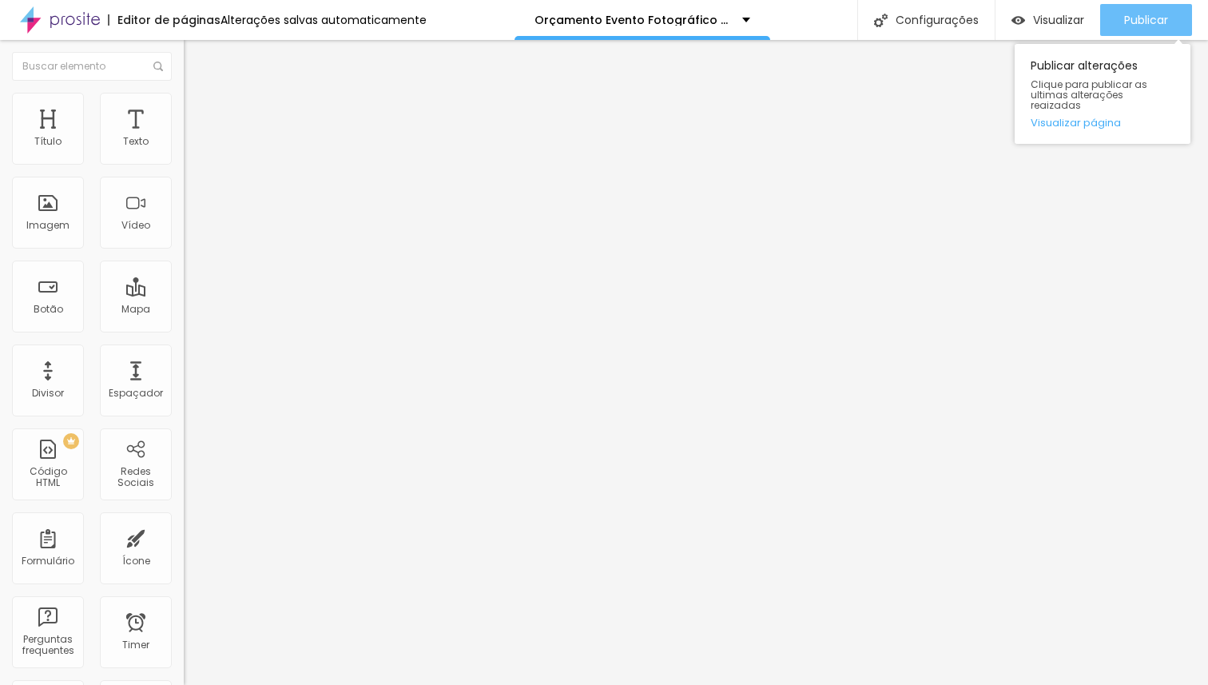
click at [1161, 23] on span "Publicar" at bounding box center [1146, 20] width 44 height 13
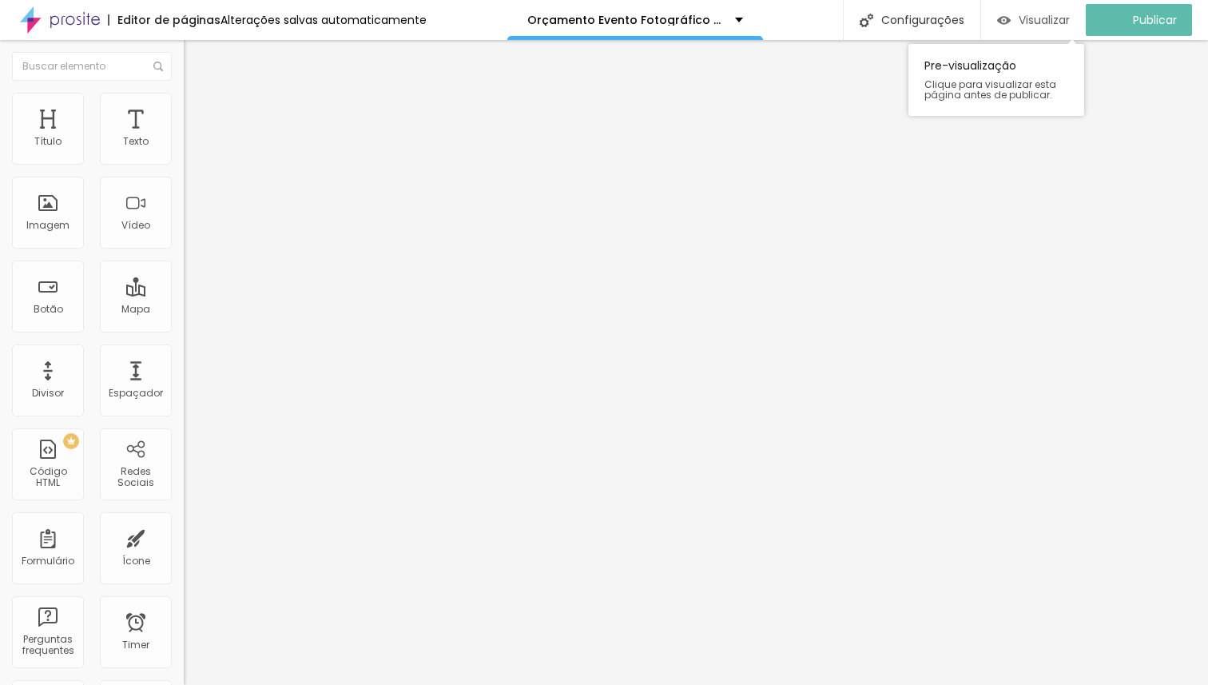
click at [1025, 22] on div "Visualizar" at bounding box center [1033, 21] width 73 height 14
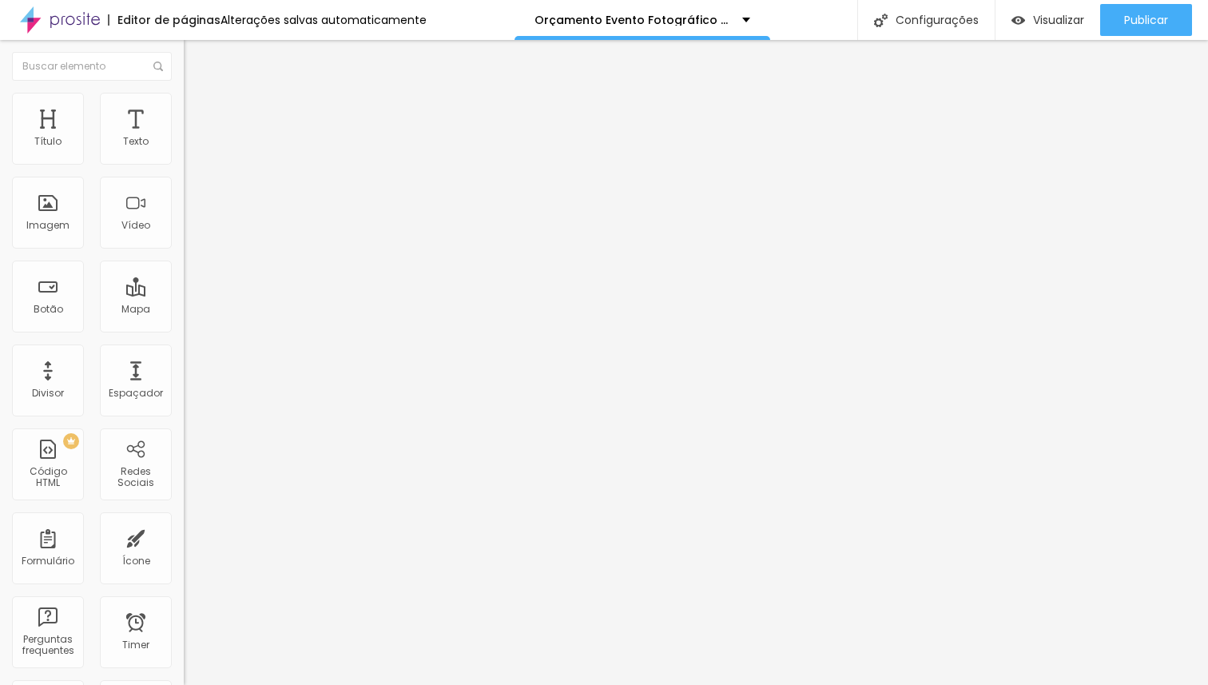
click at [184, 137] on span "Adicionar imagem" at bounding box center [235, 131] width 103 height 14
click at [198, 110] on span "Estilo" at bounding box center [210, 104] width 25 height 14
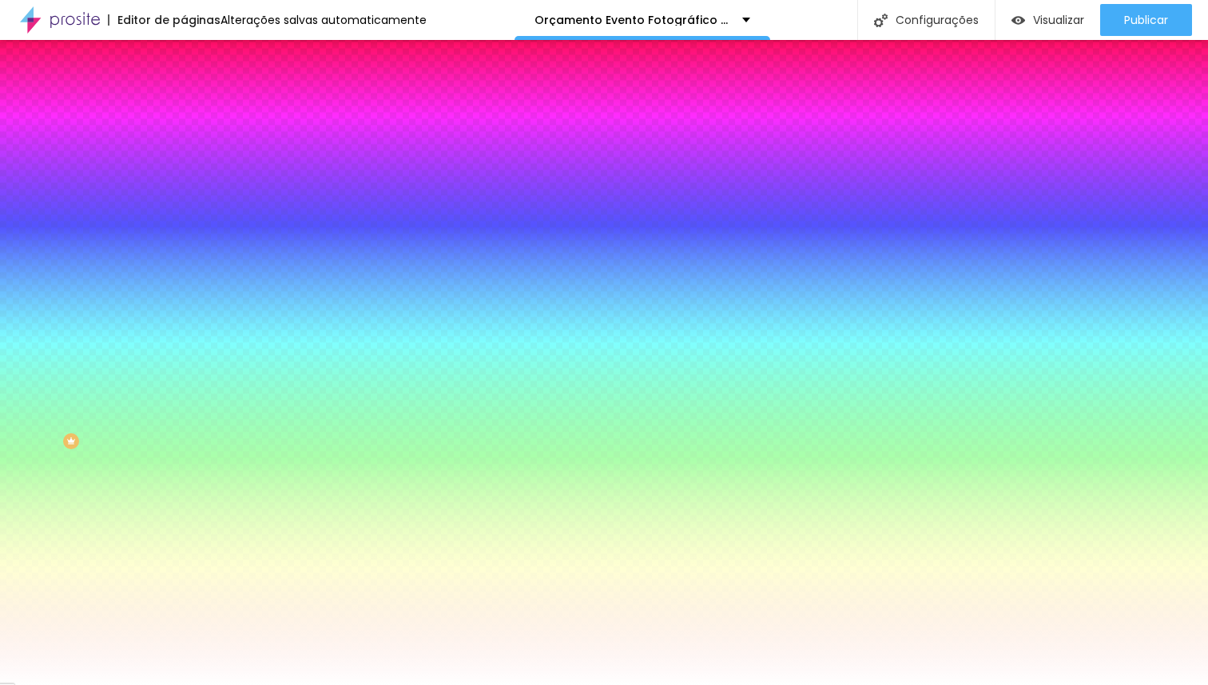
click at [184, 147] on span "Trocar imagem" at bounding box center [227, 140] width 87 height 14
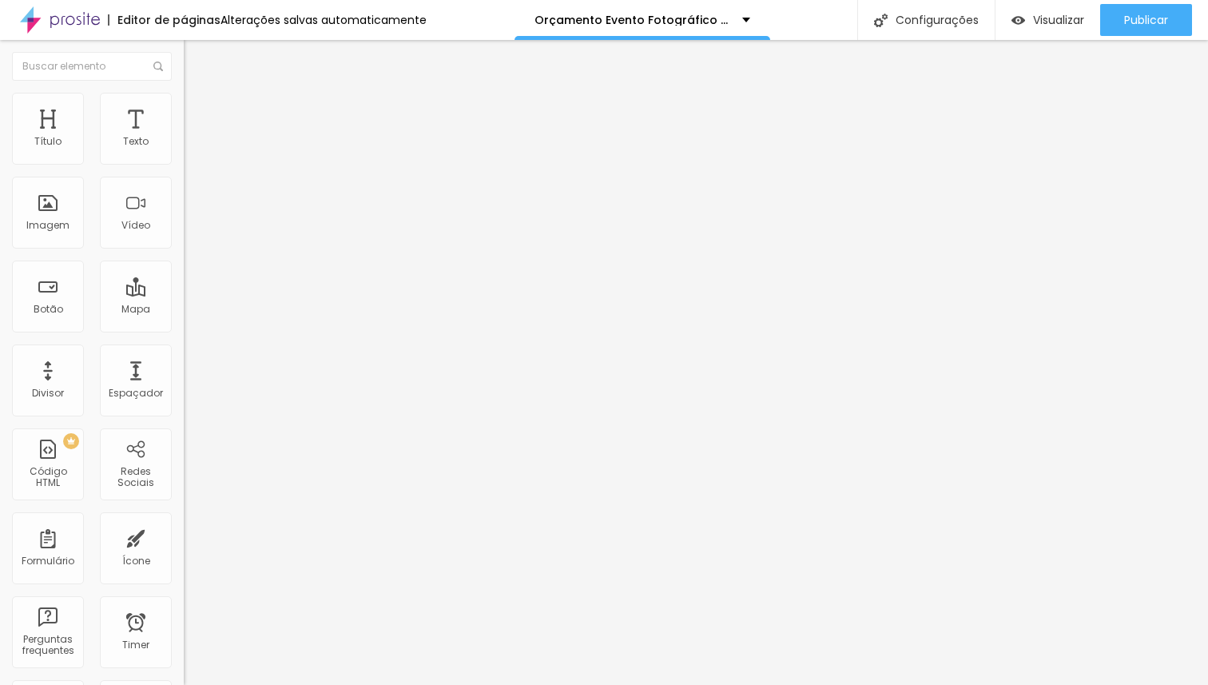
click at [198, 110] on span "Estilo" at bounding box center [210, 104] width 25 height 14
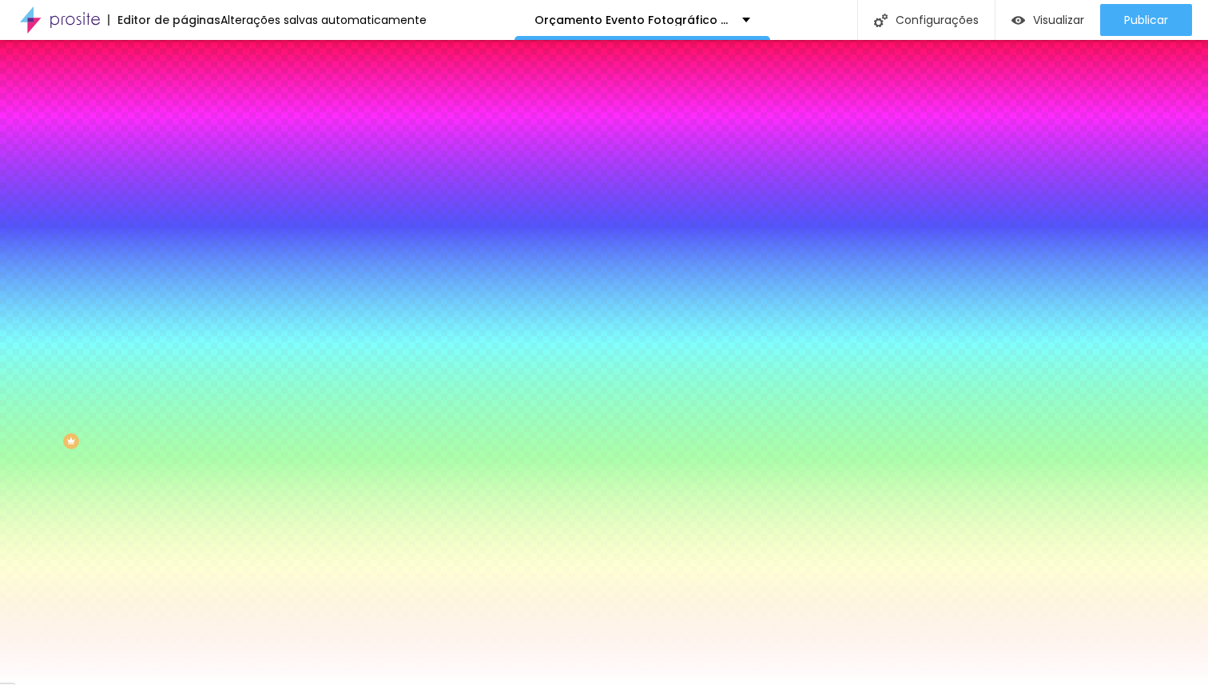
click at [184, 147] on span "Trocar imagem" at bounding box center [227, 140] width 87 height 14
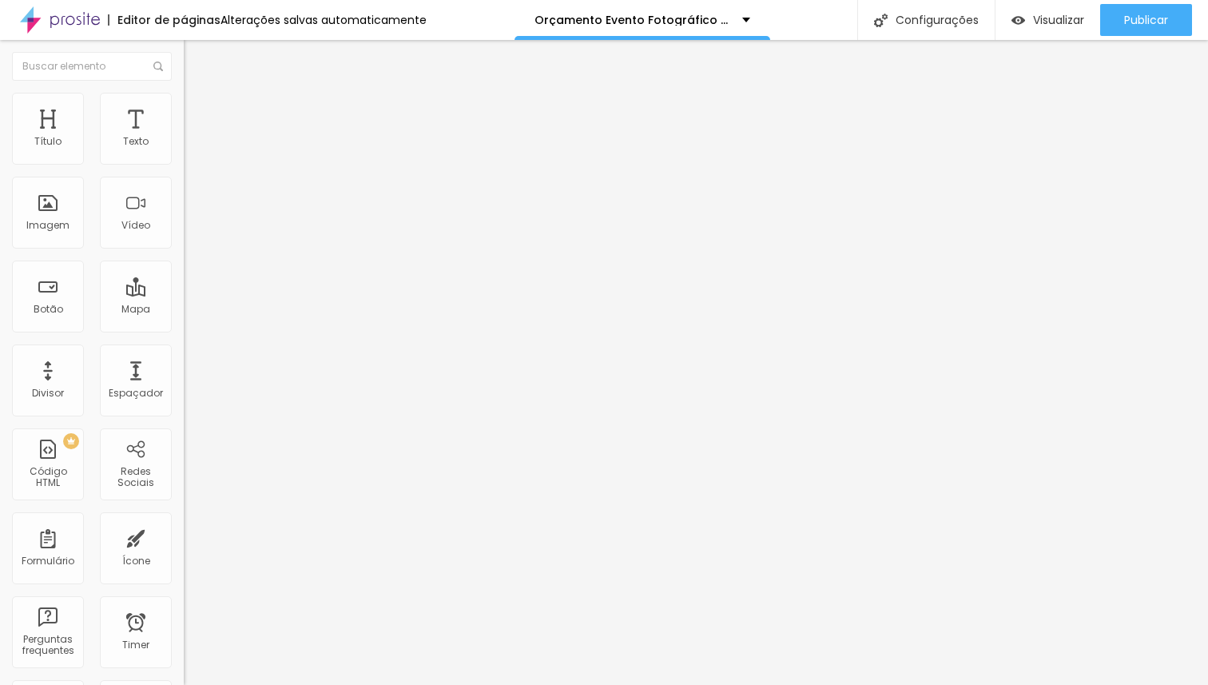
click at [184, 105] on li "Estilo" at bounding box center [276, 101] width 184 height 16
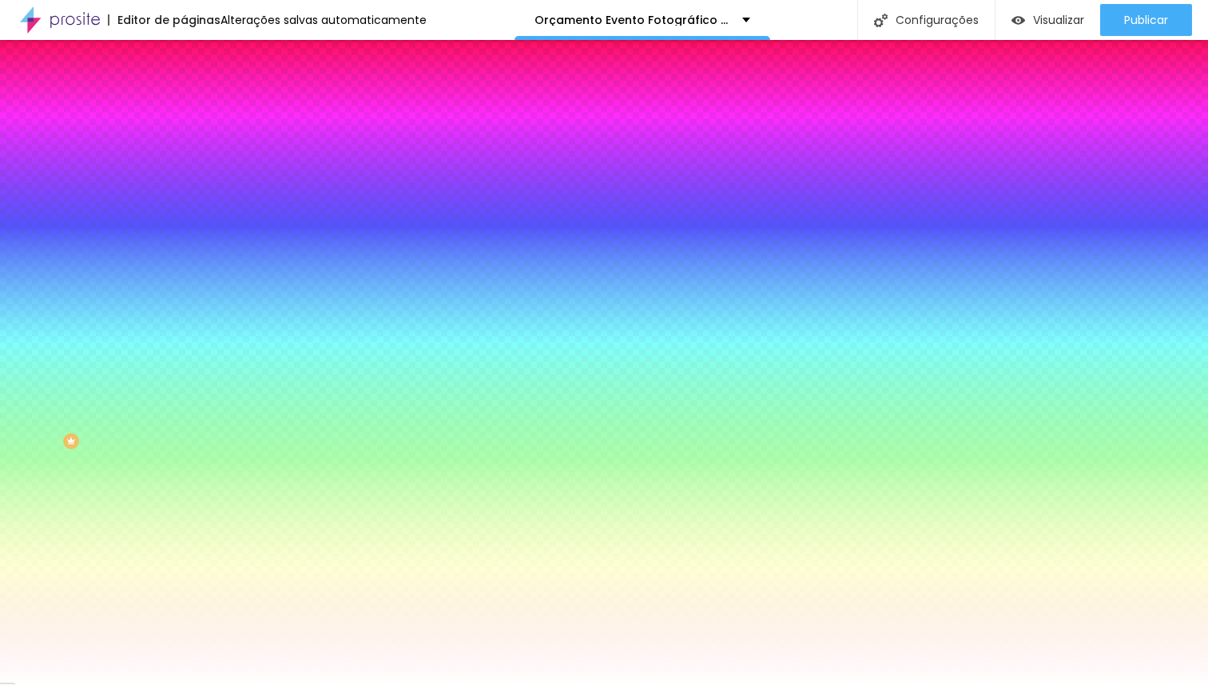
click at [184, 147] on span "Trocar imagem" at bounding box center [227, 140] width 87 height 14
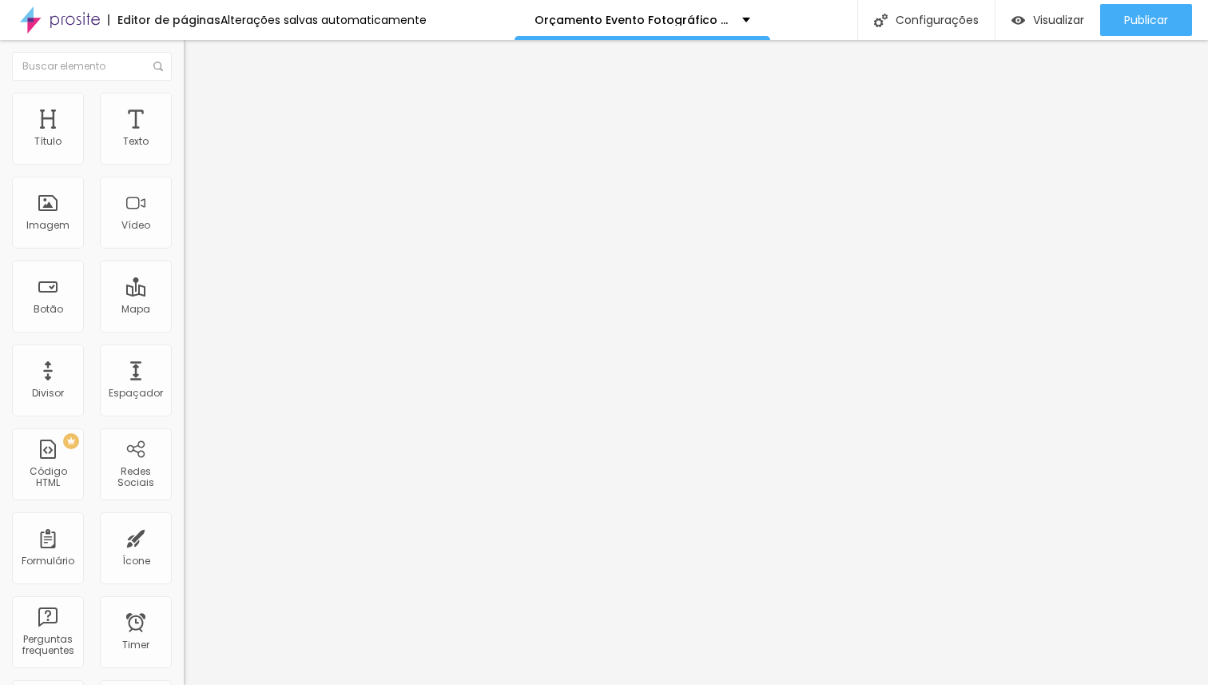
click at [184, 97] on img at bounding box center [191, 100] width 14 height 14
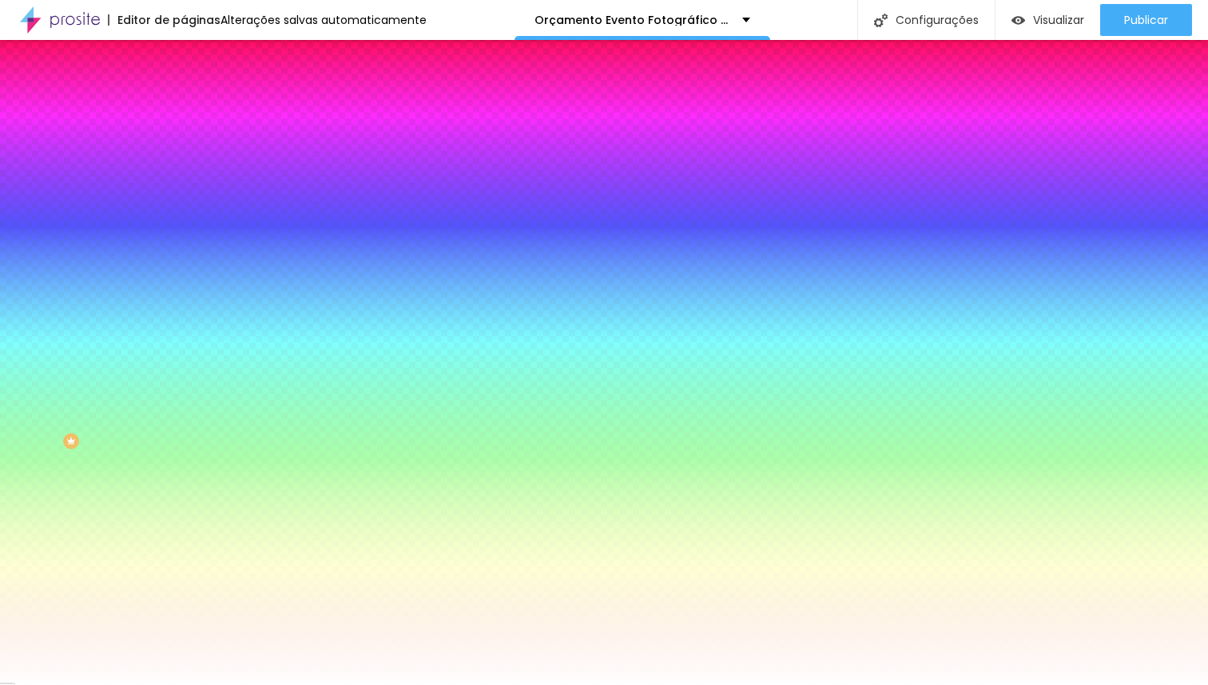
click at [184, 147] on span "Trocar imagem" at bounding box center [227, 140] width 87 height 14
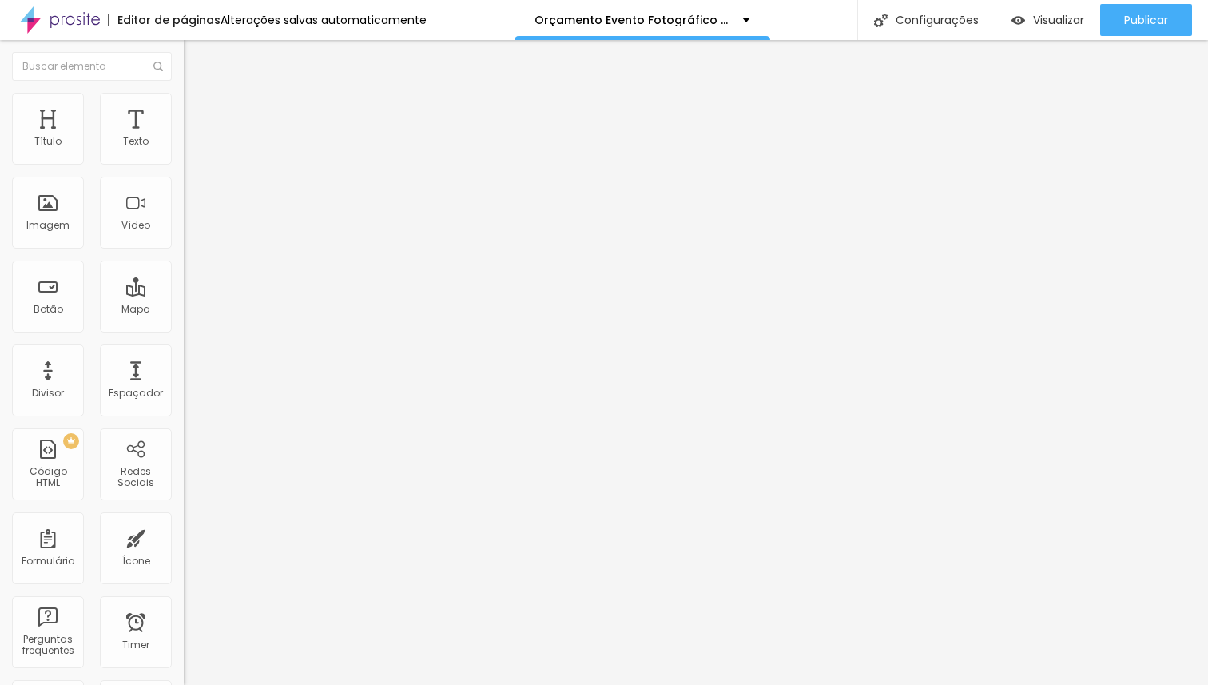
click at [184, 100] on img at bounding box center [191, 100] width 14 height 14
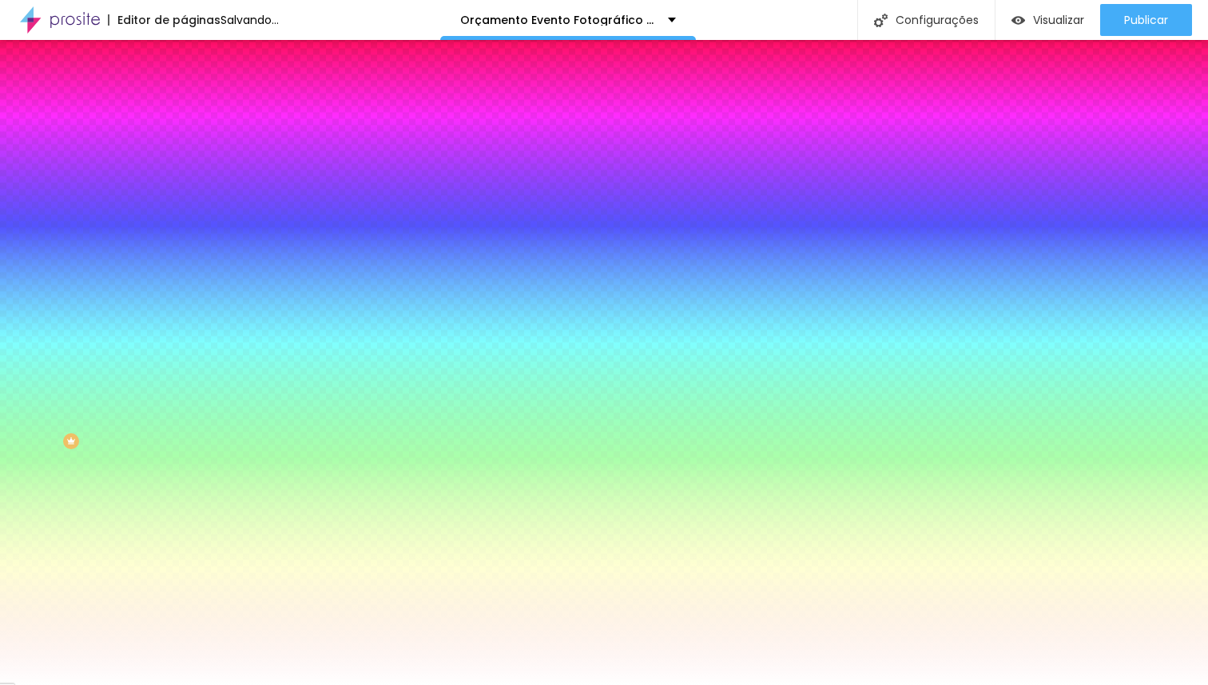
click at [184, 147] on span "Trocar imagem" at bounding box center [227, 140] width 87 height 14
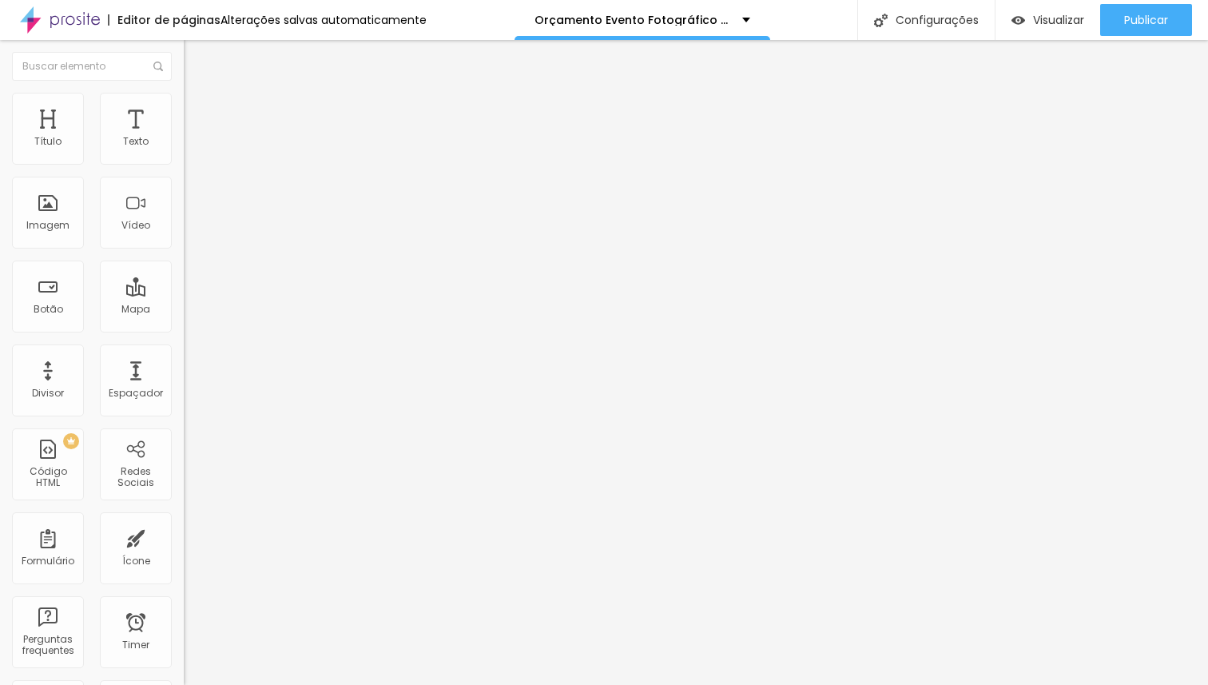
click at [184, 106] on li "Estilo" at bounding box center [276, 101] width 184 height 16
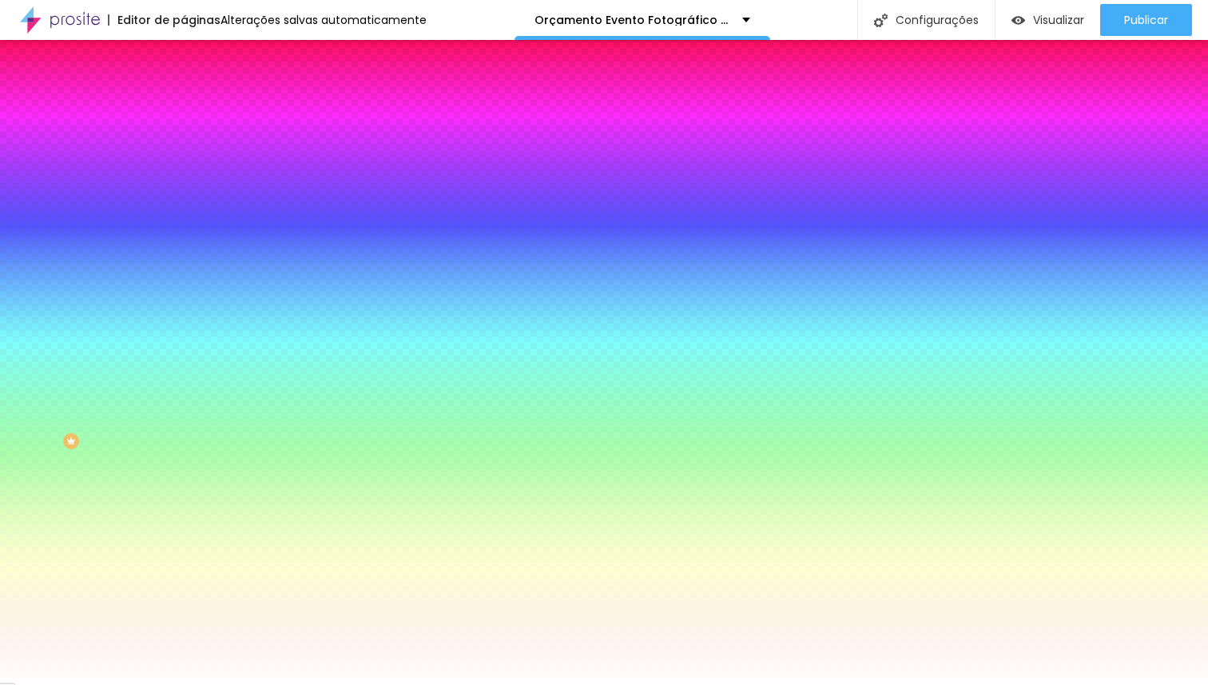
click at [184, 147] on span "Trocar imagem" at bounding box center [227, 140] width 87 height 14
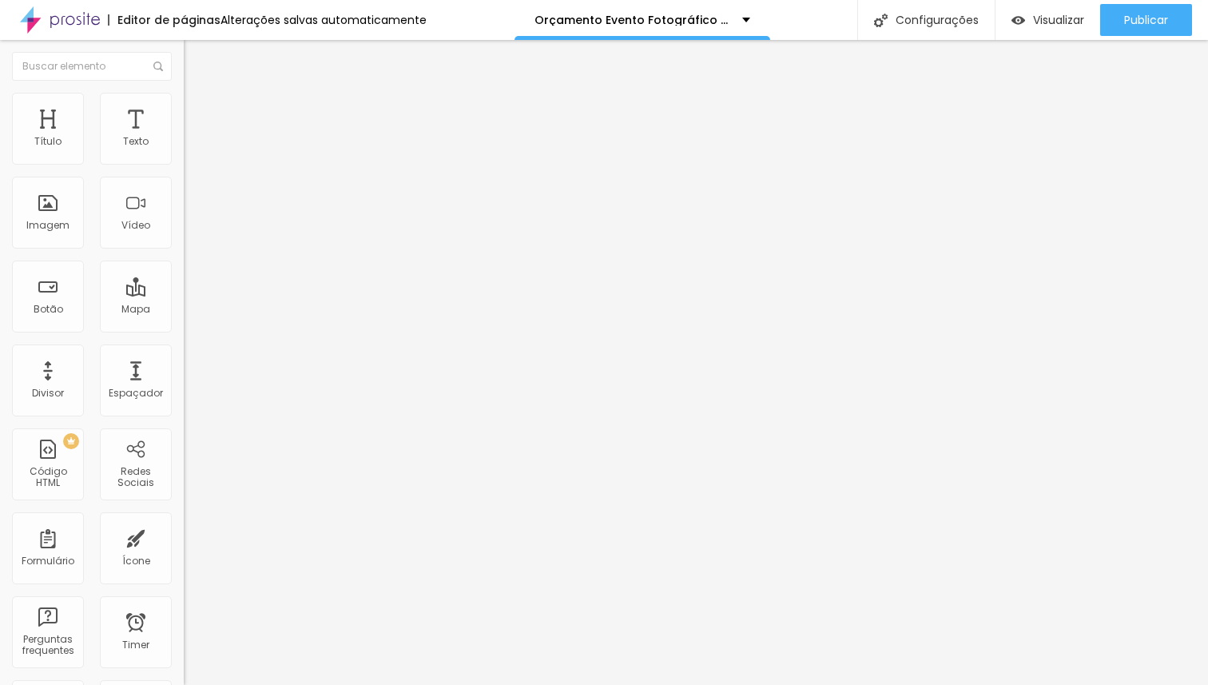
click at [184, 105] on ul "Conteúdo Estilo Avançado" at bounding box center [276, 101] width 184 height 48
click at [198, 110] on span "Estilo" at bounding box center [210, 104] width 25 height 14
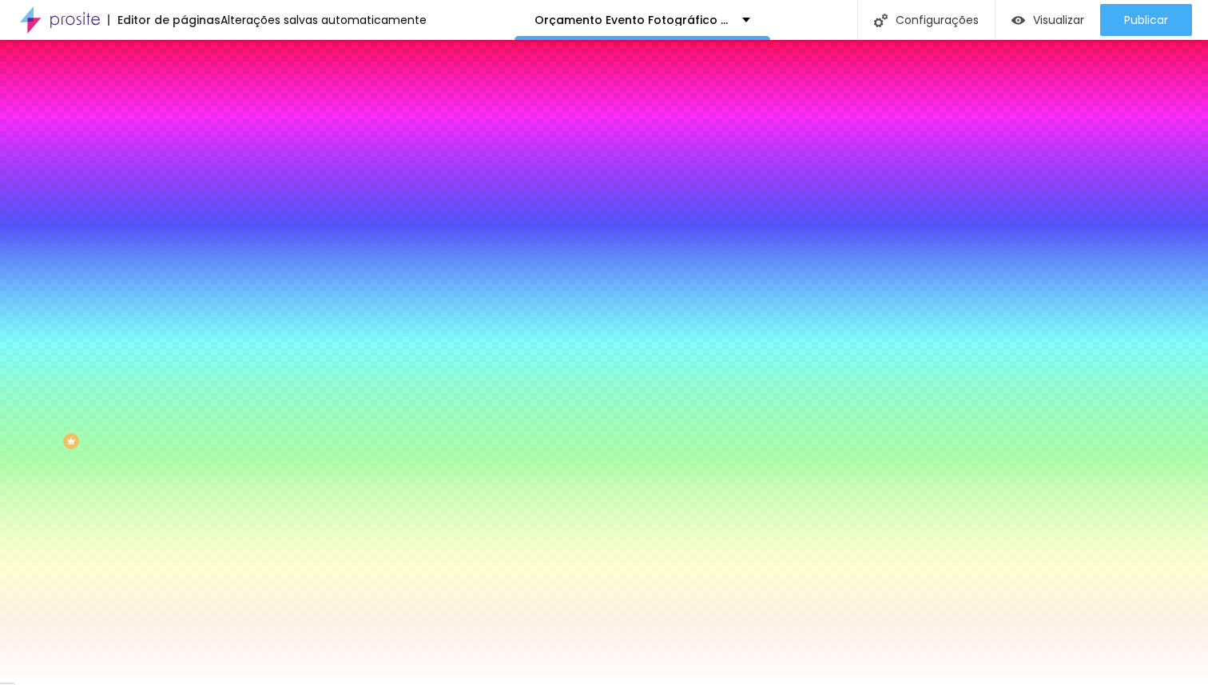
click at [184, 147] on span "Trocar imagem" at bounding box center [227, 140] width 87 height 14
drag, startPoint x: 727, startPoint y: 250, endPoint x: 792, endPoint y: 325, distance: 99.2
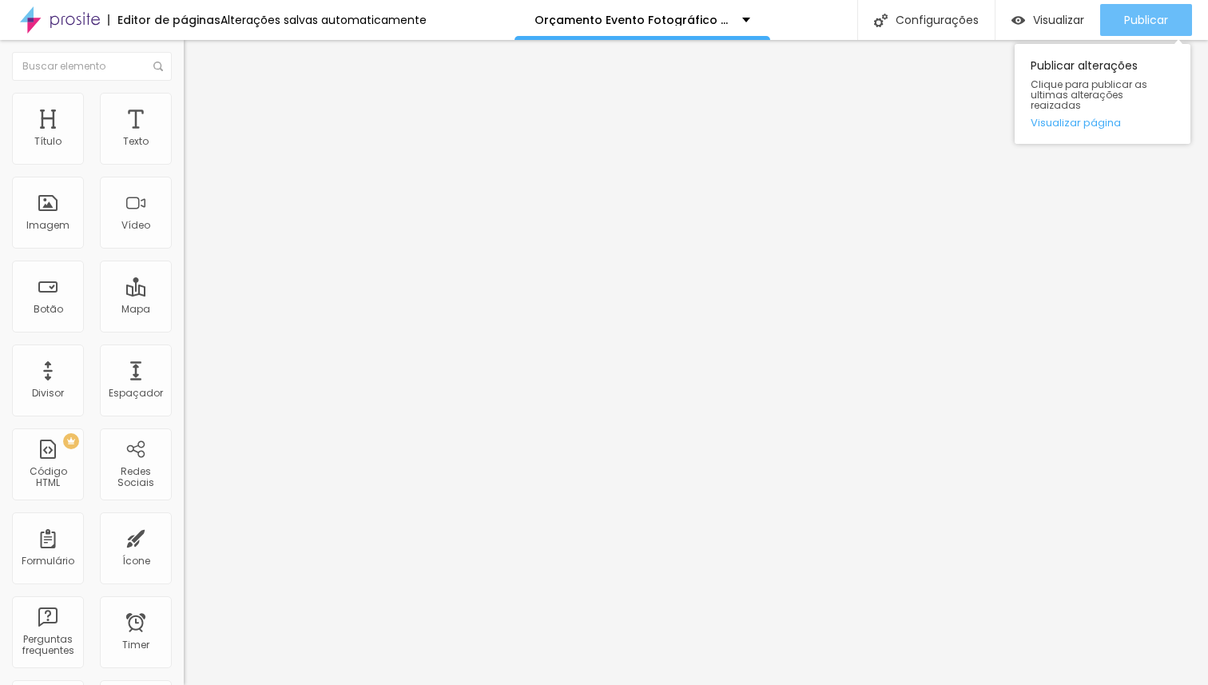
click at [1131, 18] on span "Publicar" at bounding box center [1146, 20] width 44 height 13
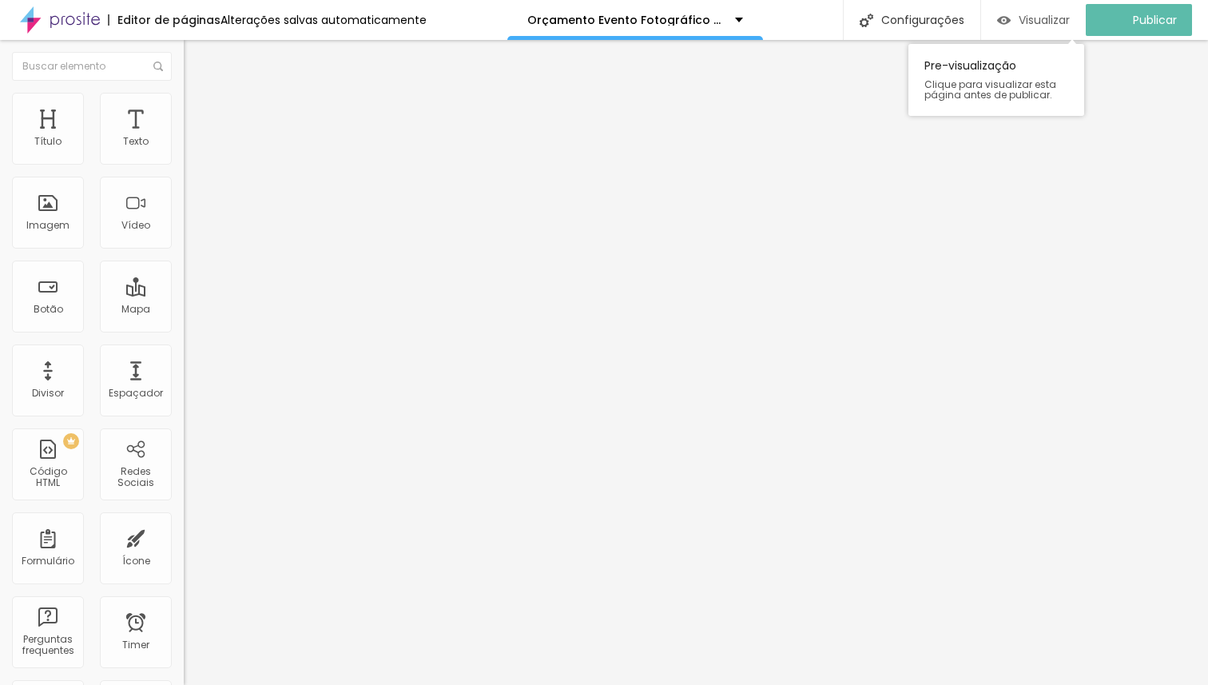
click at [1053, 20] on span "Visualizar" at bounding box center [1044, 20] width 51 height 13
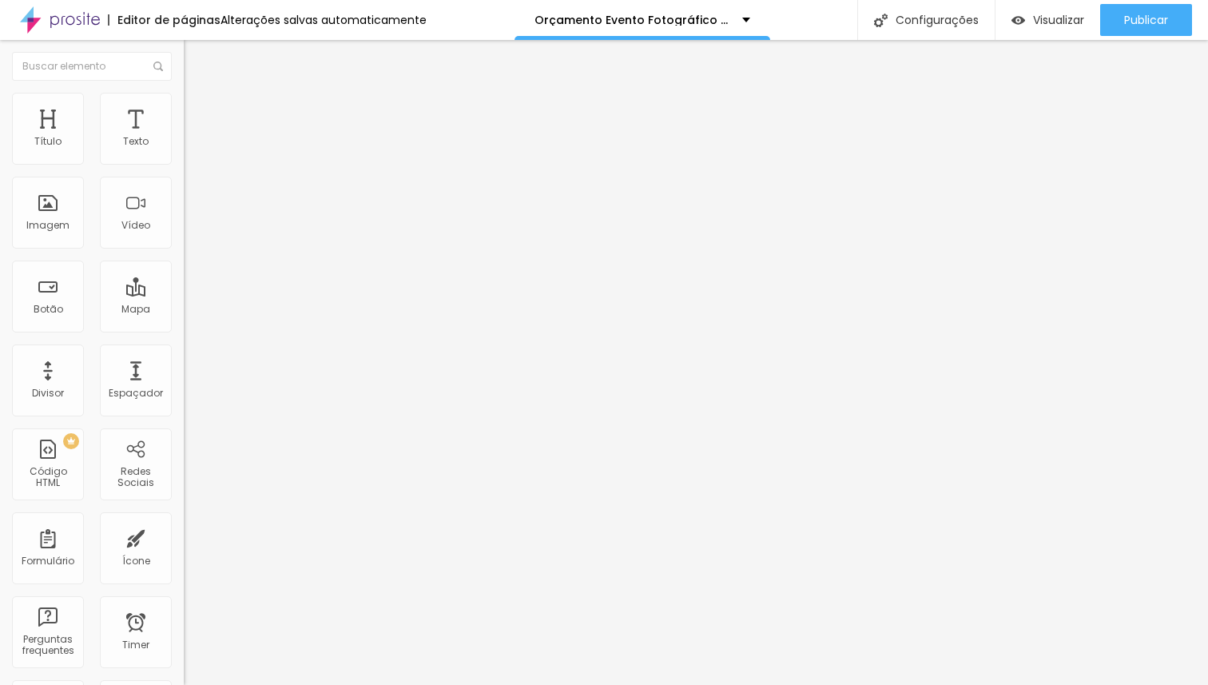
click at [198, 109] on span "Estilo" at bounding box center [210, 104] width 25 height 14
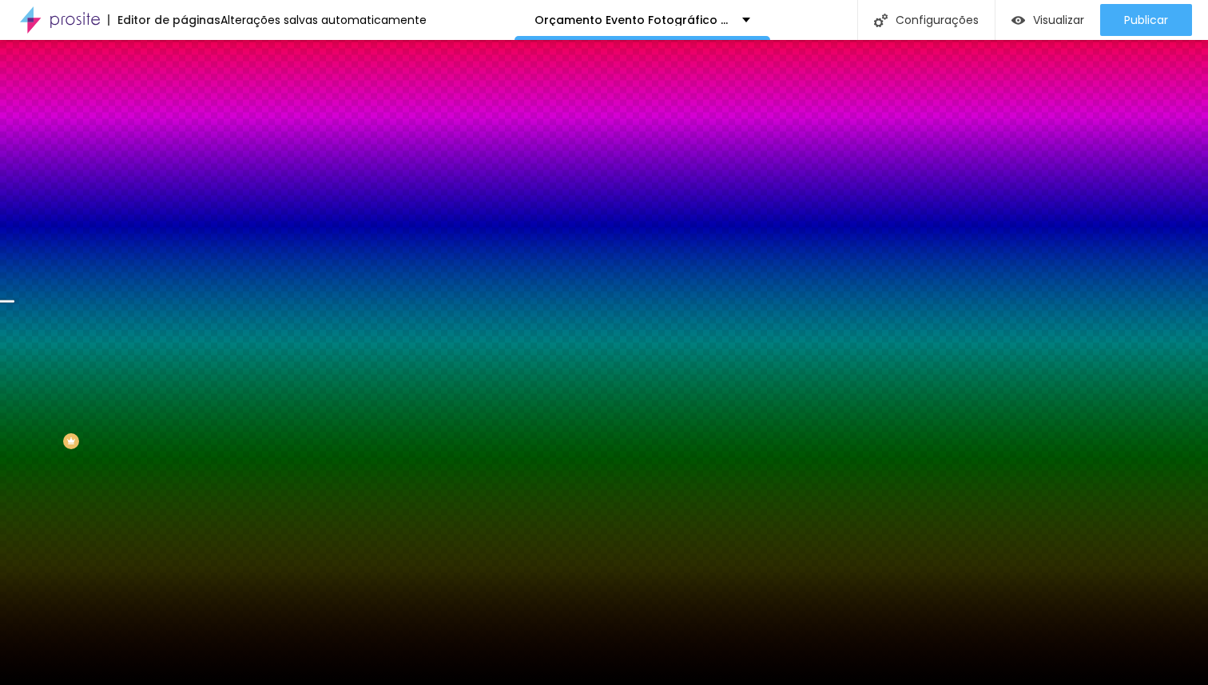
click at [184, 147] on span "Trocar imagem" at bounding box center [227, 140] width 87 height 14
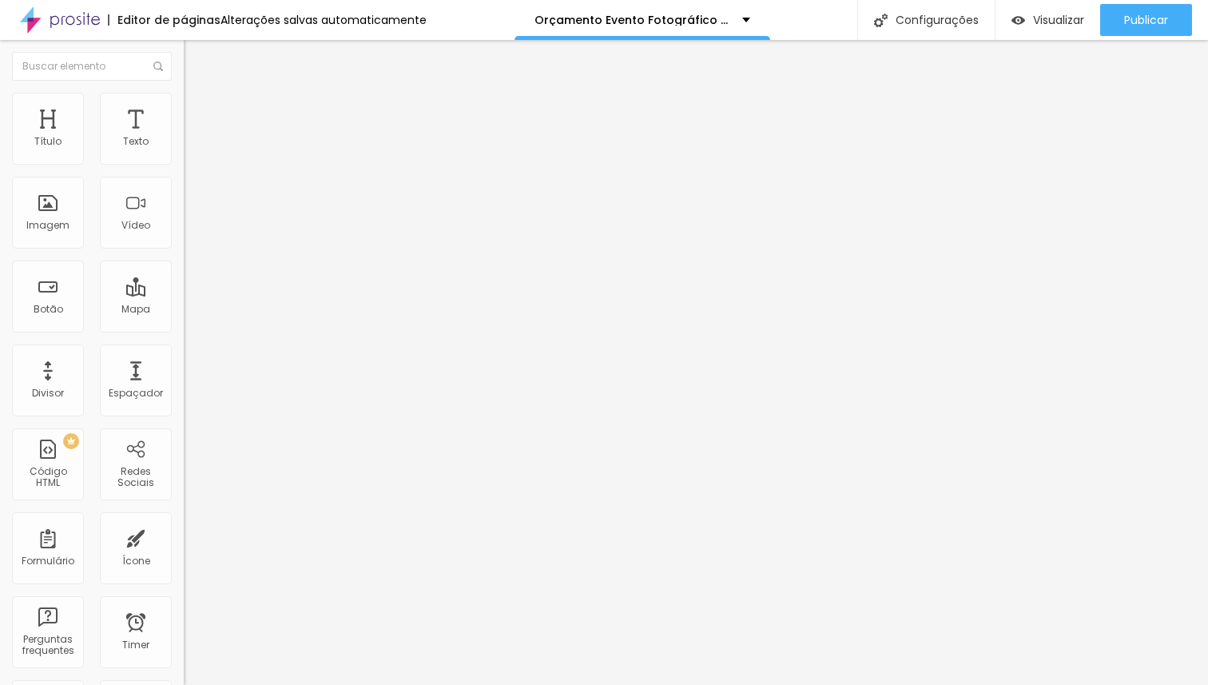
click at [184, 117] on ul "Conteúdo Estilo Avançado" at bounding box center [276, 101] width 184 height 48
click at [184, 104] on li "Estilo" at bounding box center [276, 101] width 184 height 16
click at [198, 110] on span "Estilo" at bounding box center [210, 104] width 25 height 14
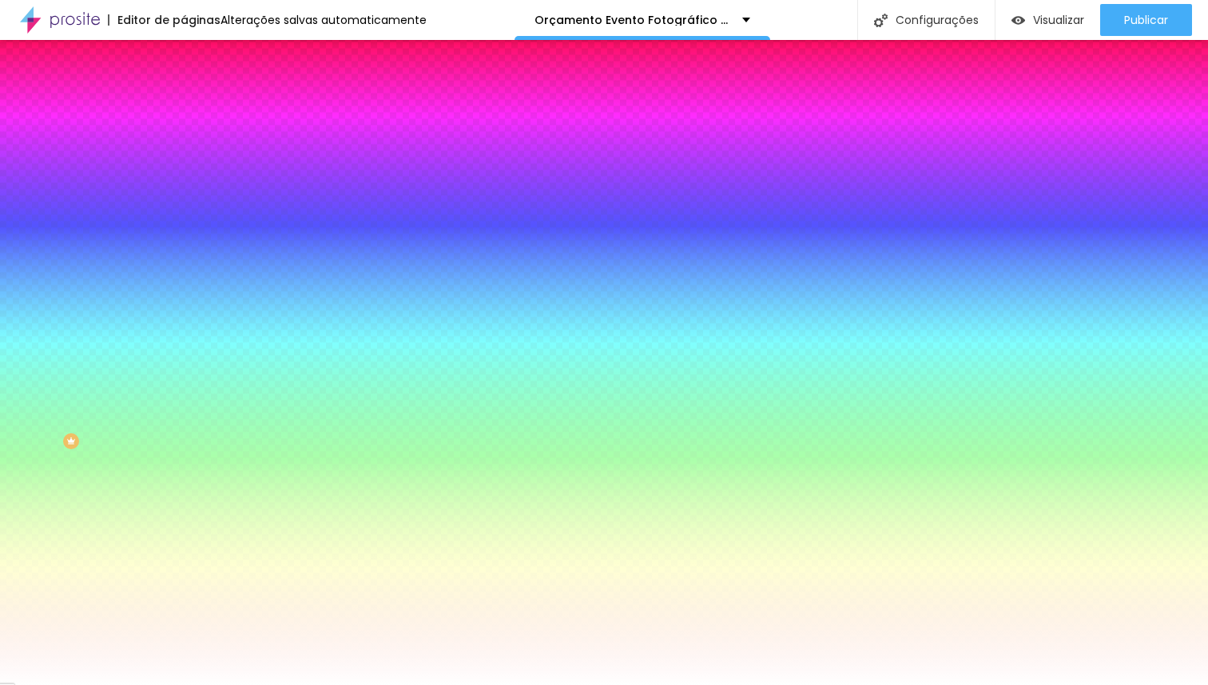
click at [184, 147] on span "Trocar imagem" at bounding box center [227, 140] width 87 height 14
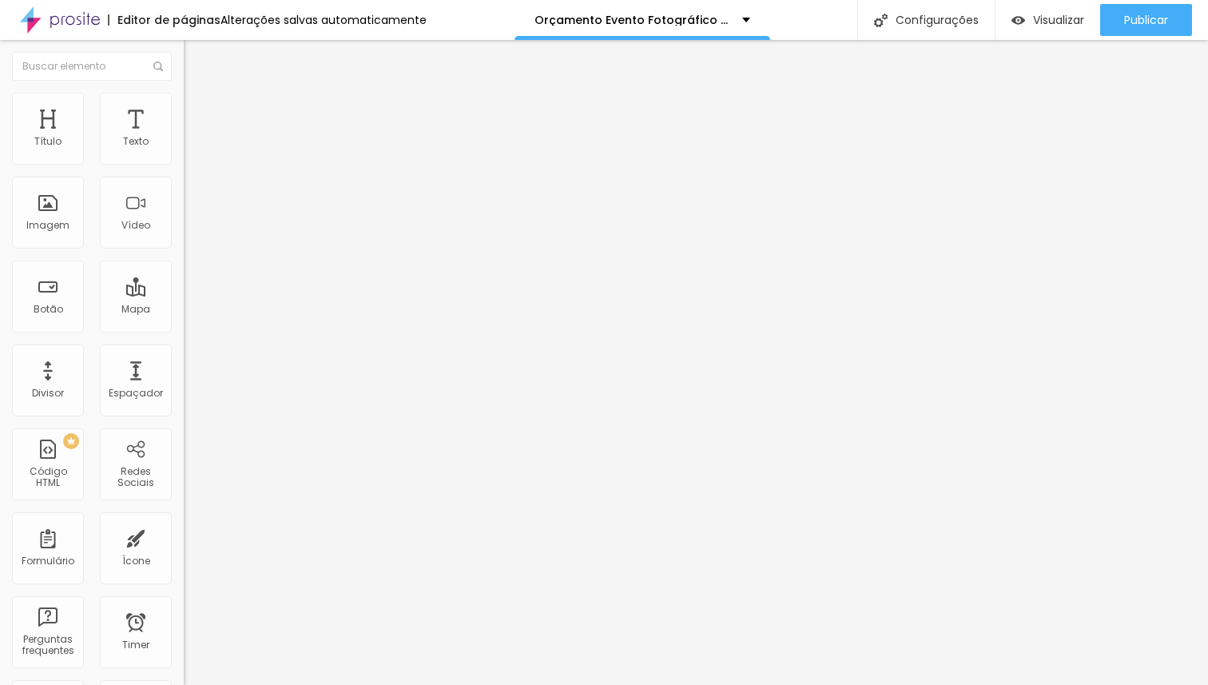
click at [184, 105] on li "Estilo" at bounding box center [276, 101] width 184 height 16
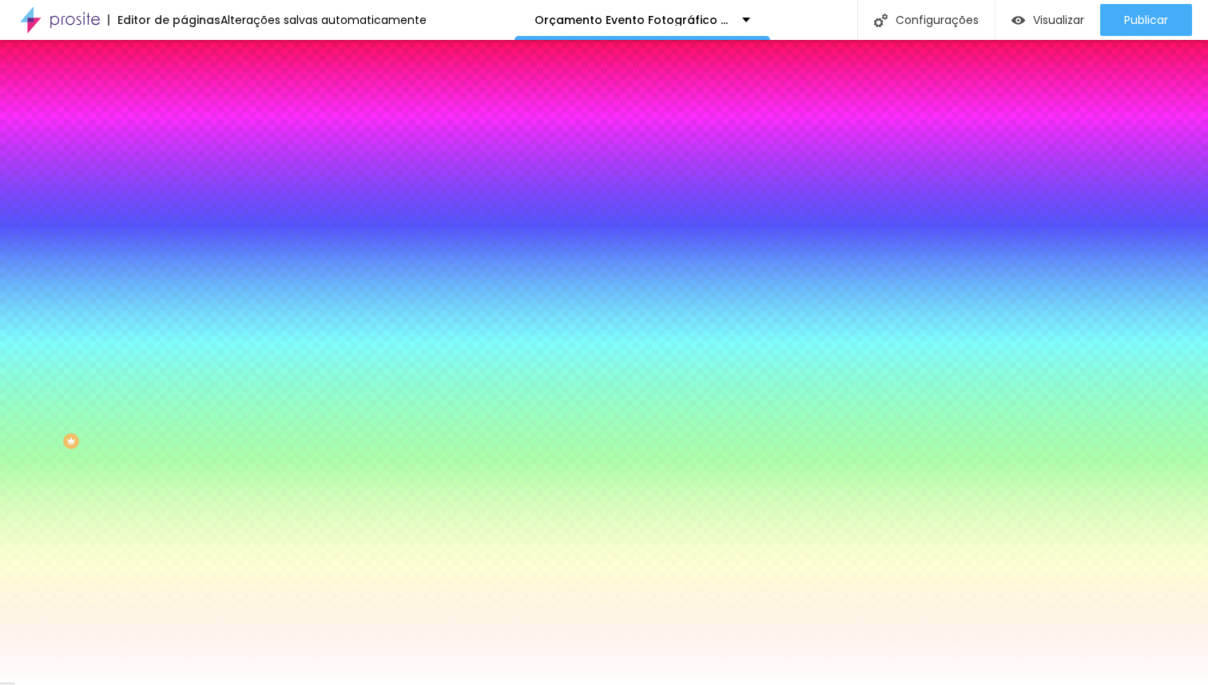
click at [184, 109] on li "Avançado" at bounding box center [276, 117] width 184 height 16
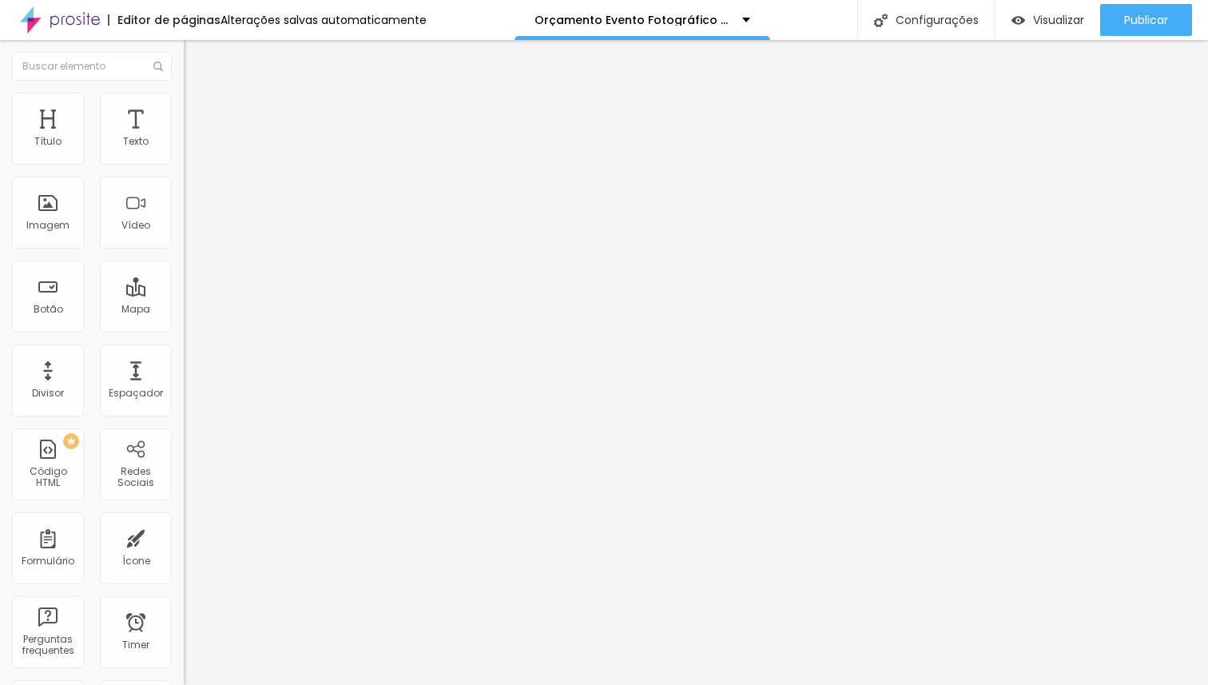
type input "20"
type input "0"
type input "10"
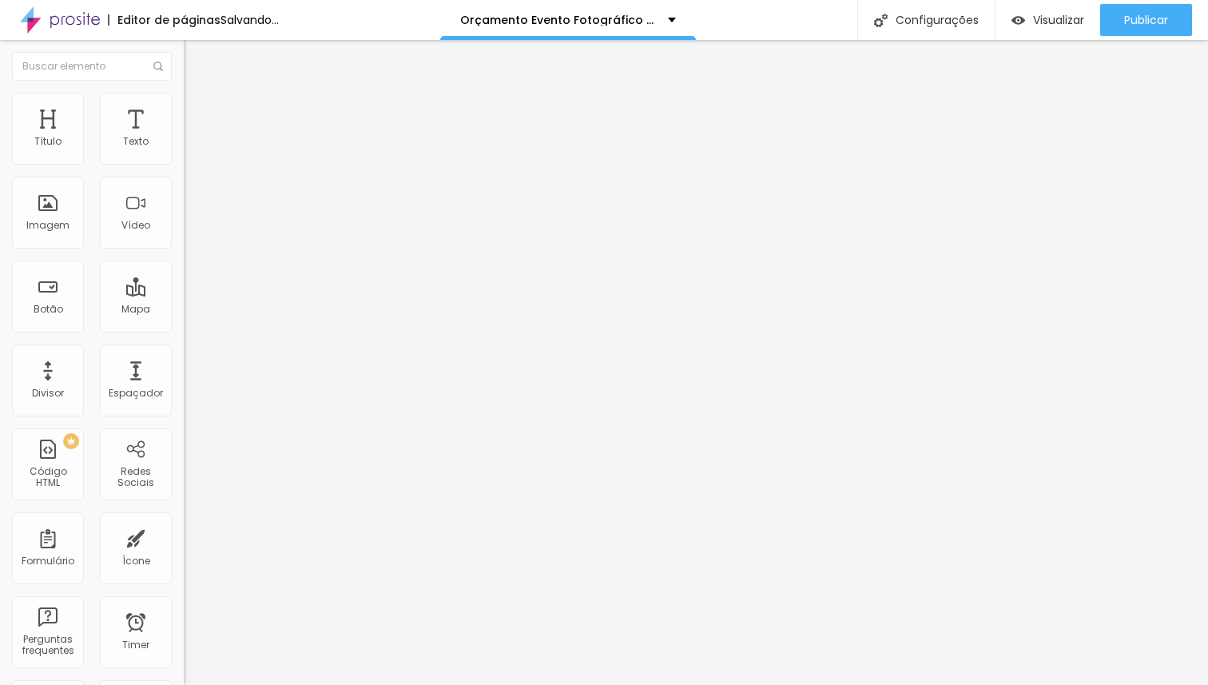
type input "10"
type input "30"
drag, startPoint x: 132, startPoint y: 157, endPoint x: 319, endPoint y: 163, distance: 187.1
click at [287, 310] on input "range" at bounding box center [235, 316] width 103 height 13
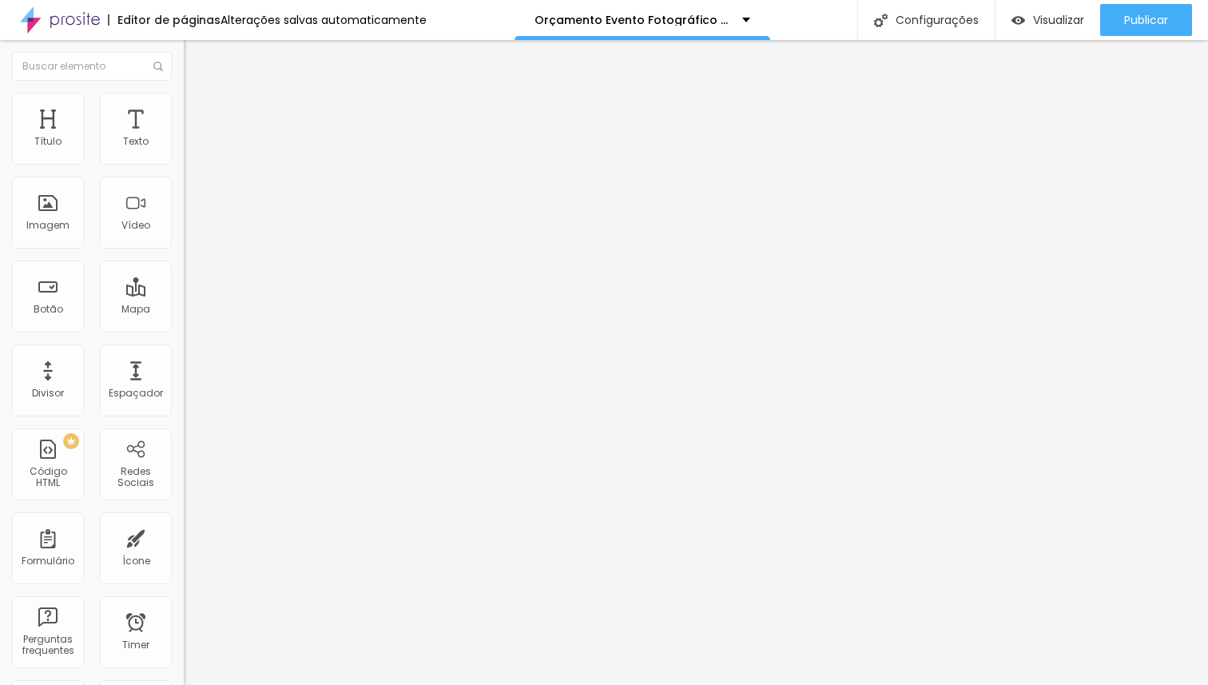
click at [184, 109] on img at bounding box center [191, 116] width 14 height 14
type input "25"
type input "15"
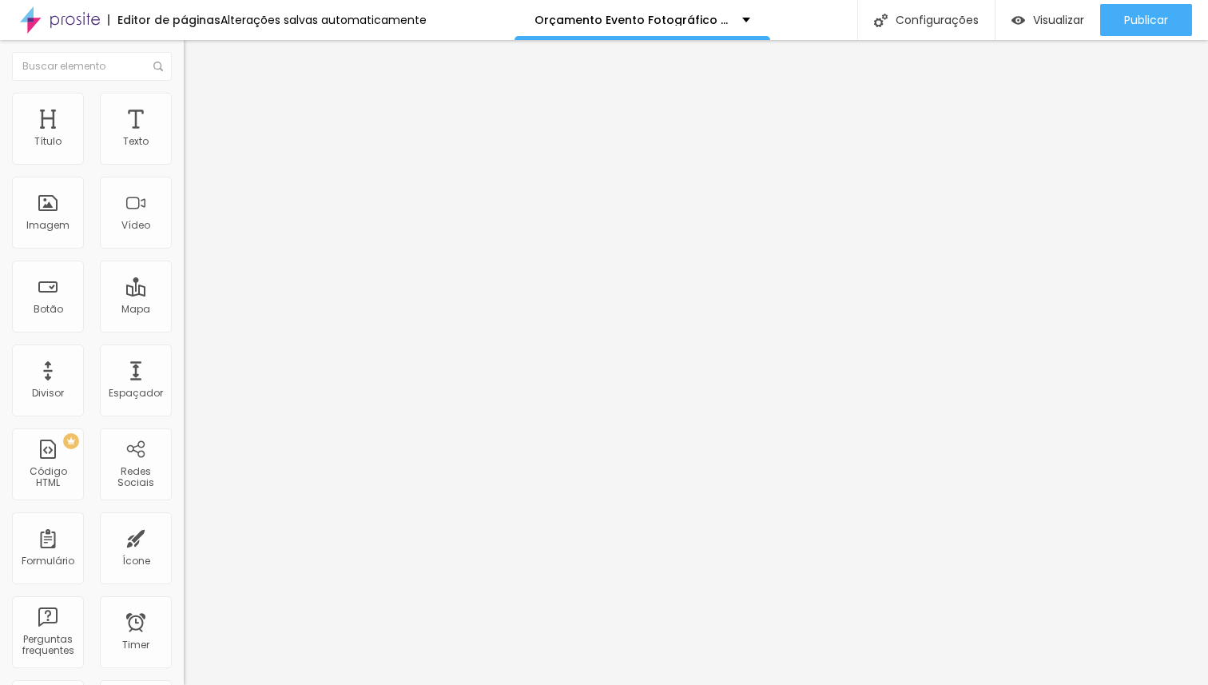
type input "10"
type input "0"
type input "30"
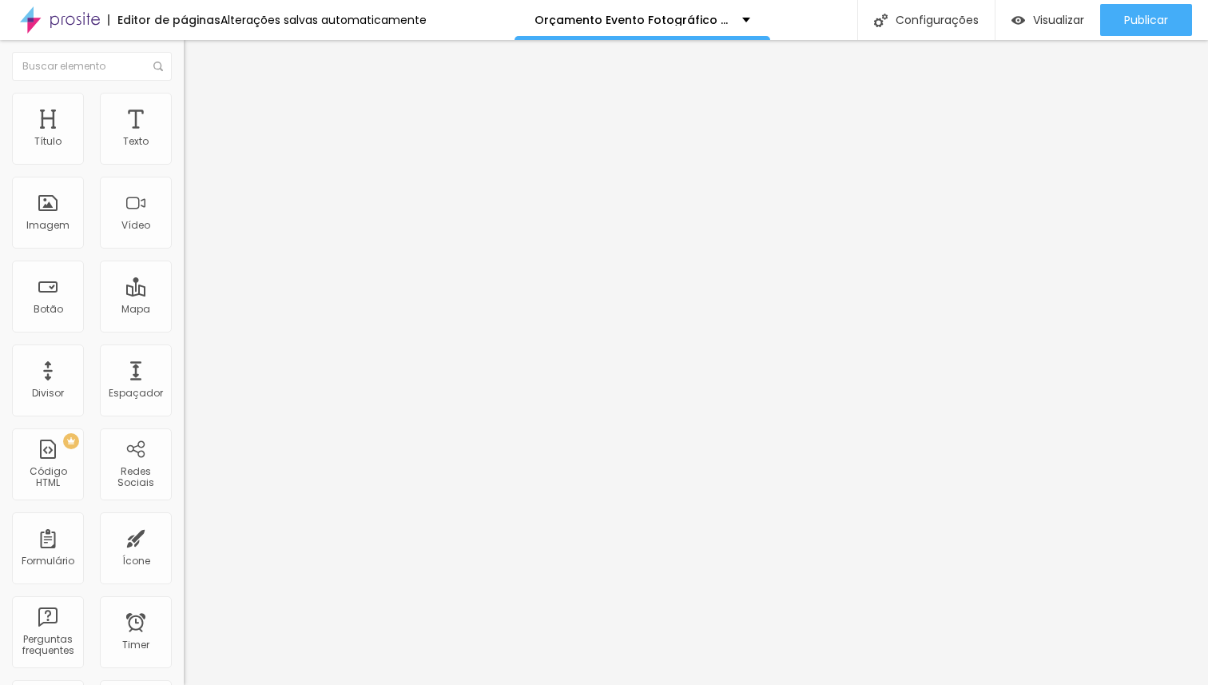
type input "30"
drag, startPoint x: 66, startPoint y: 158, endPoint x: 308, endPoint y: 159, distance: 242.1
click at [287, 310] on input "range" at bounding box center [235, 316] width 103 height 13
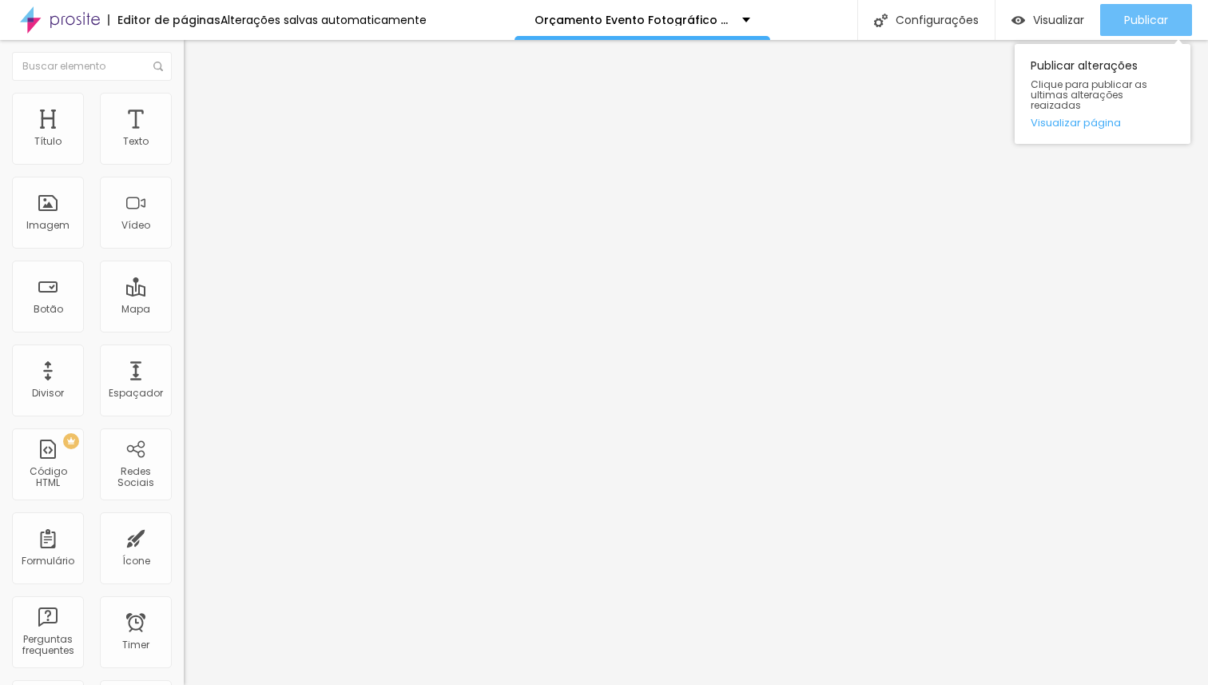
click at [1140, 18] on span "Publicar" at bounding box center [1146, 20] width 44 height 13
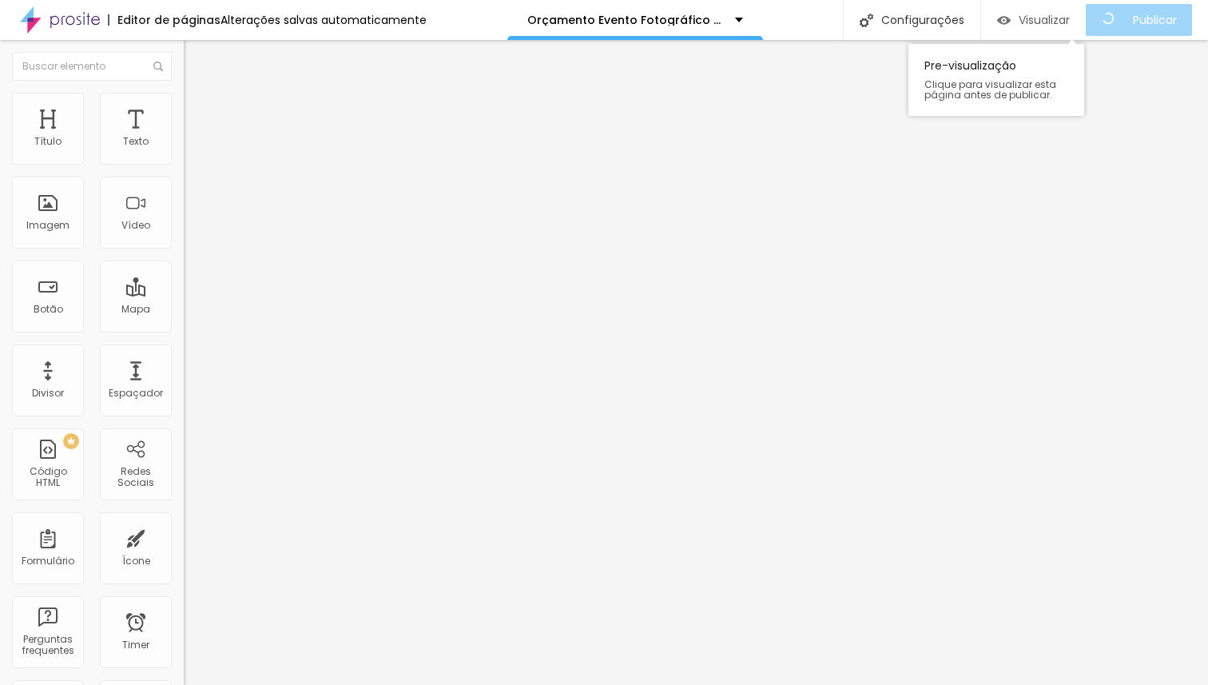
click at [1023, 20] on div "Visualizar" at bounding box center [1033, 21] width 73 height 14
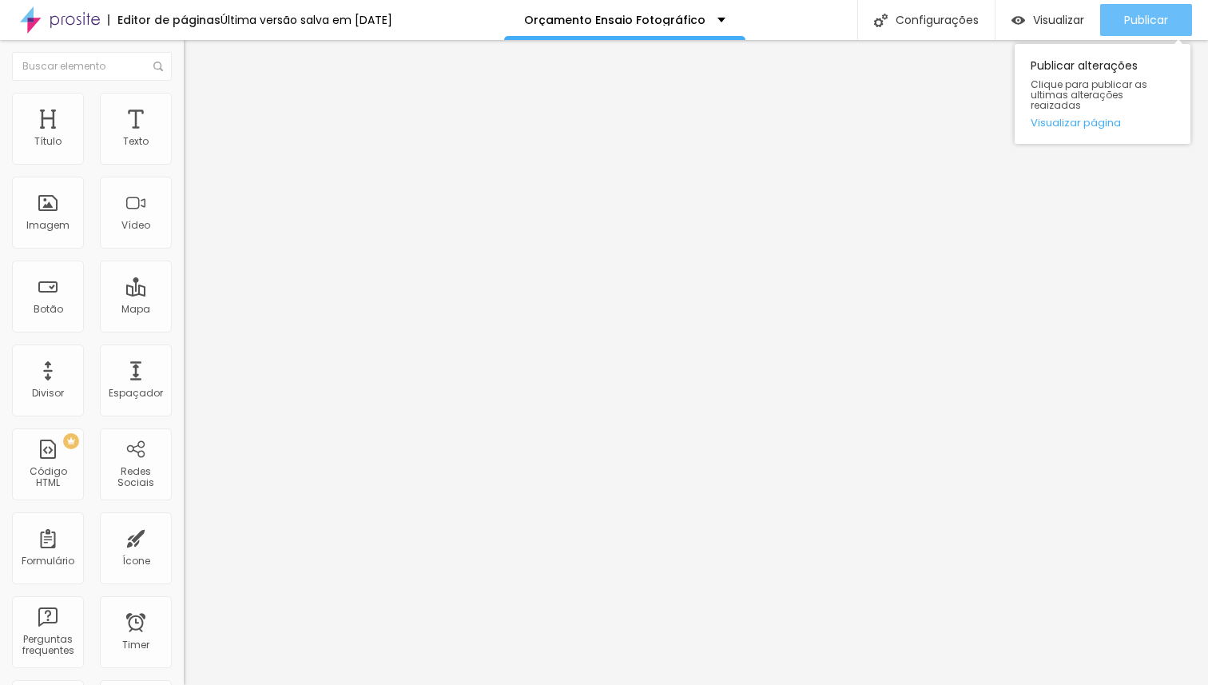
click at [1137, 21] on span "Publicar" at bounding box center [1146, 20] width 44 height 13
